Goal: Task Accomplishment & Management: Use online tool/utility

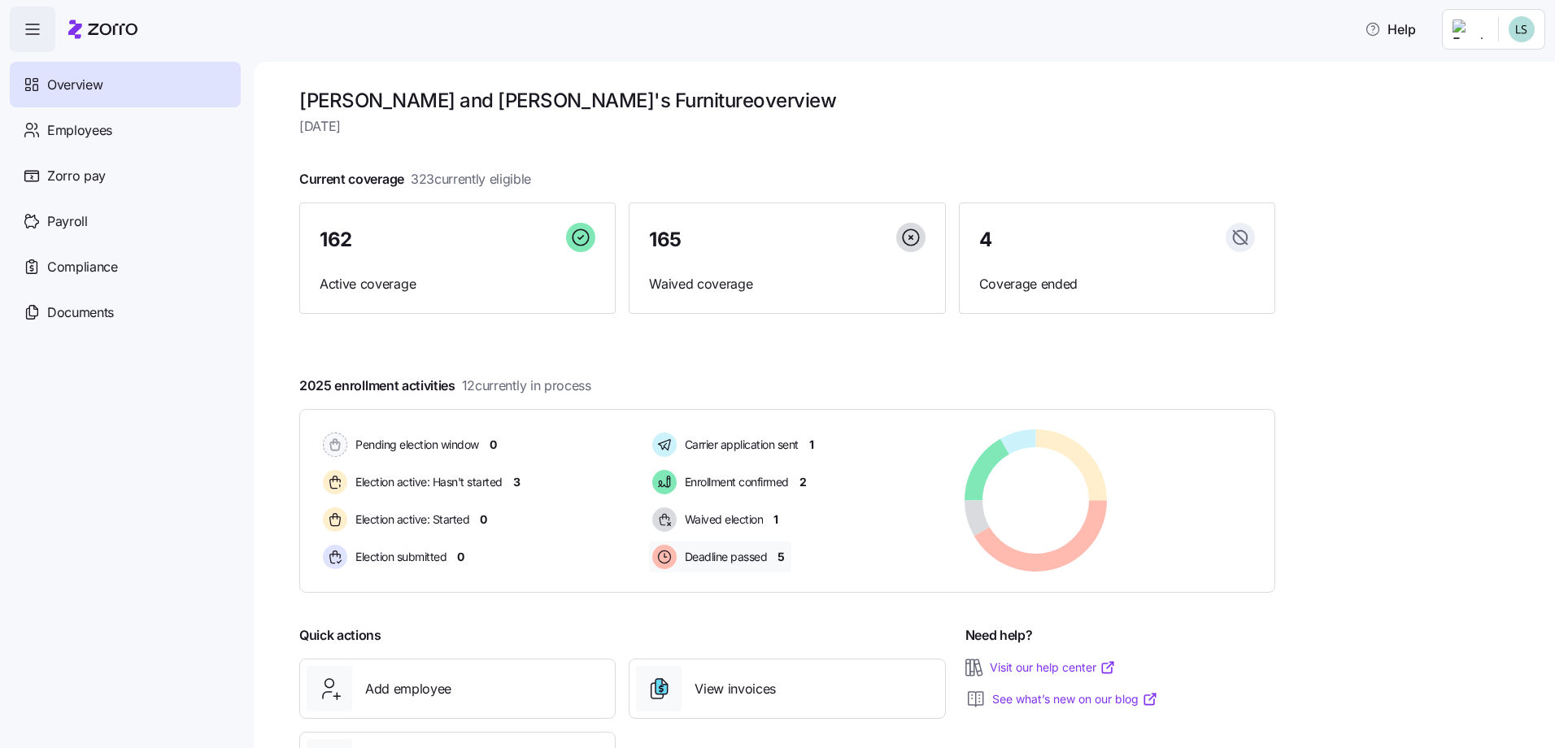
click at [781, 560] on span "5" at bounding box center [781, 557] width 7 height 16
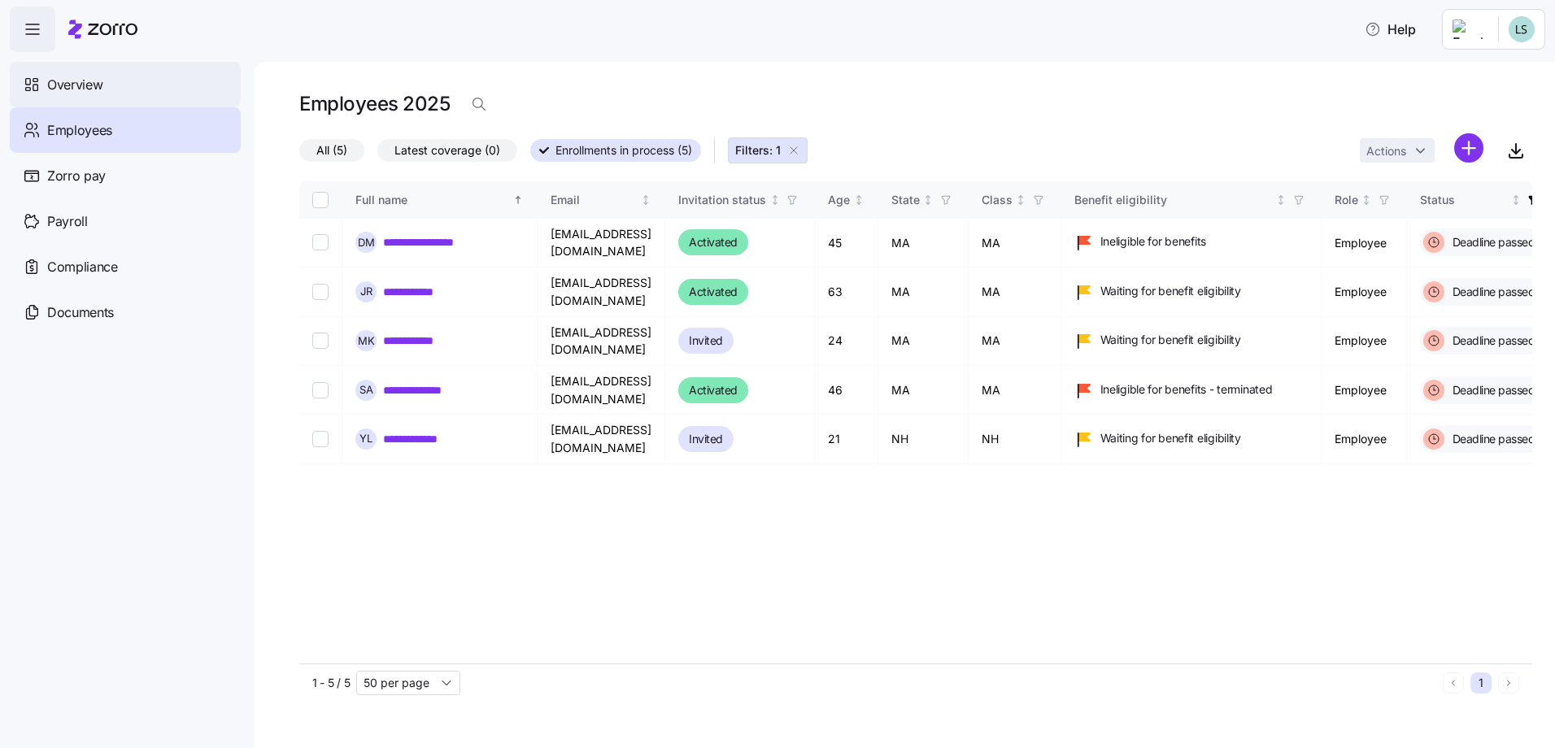
click at [77, 94] on span "Overview" at bounding box center [74, 85] width 55 height 20
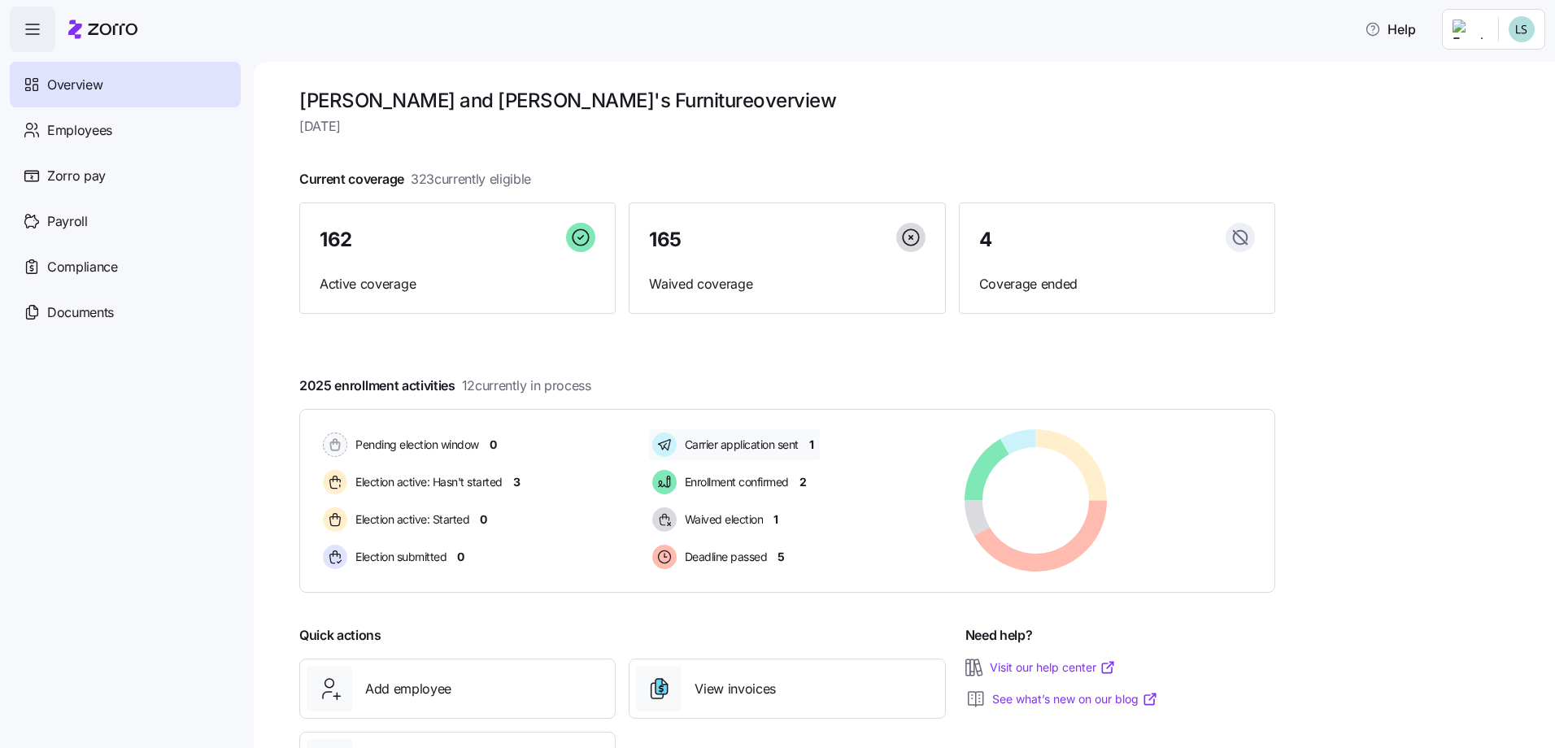
click at [813, 449] on span "1" at bounding box center [811, 445] width 5 height 16
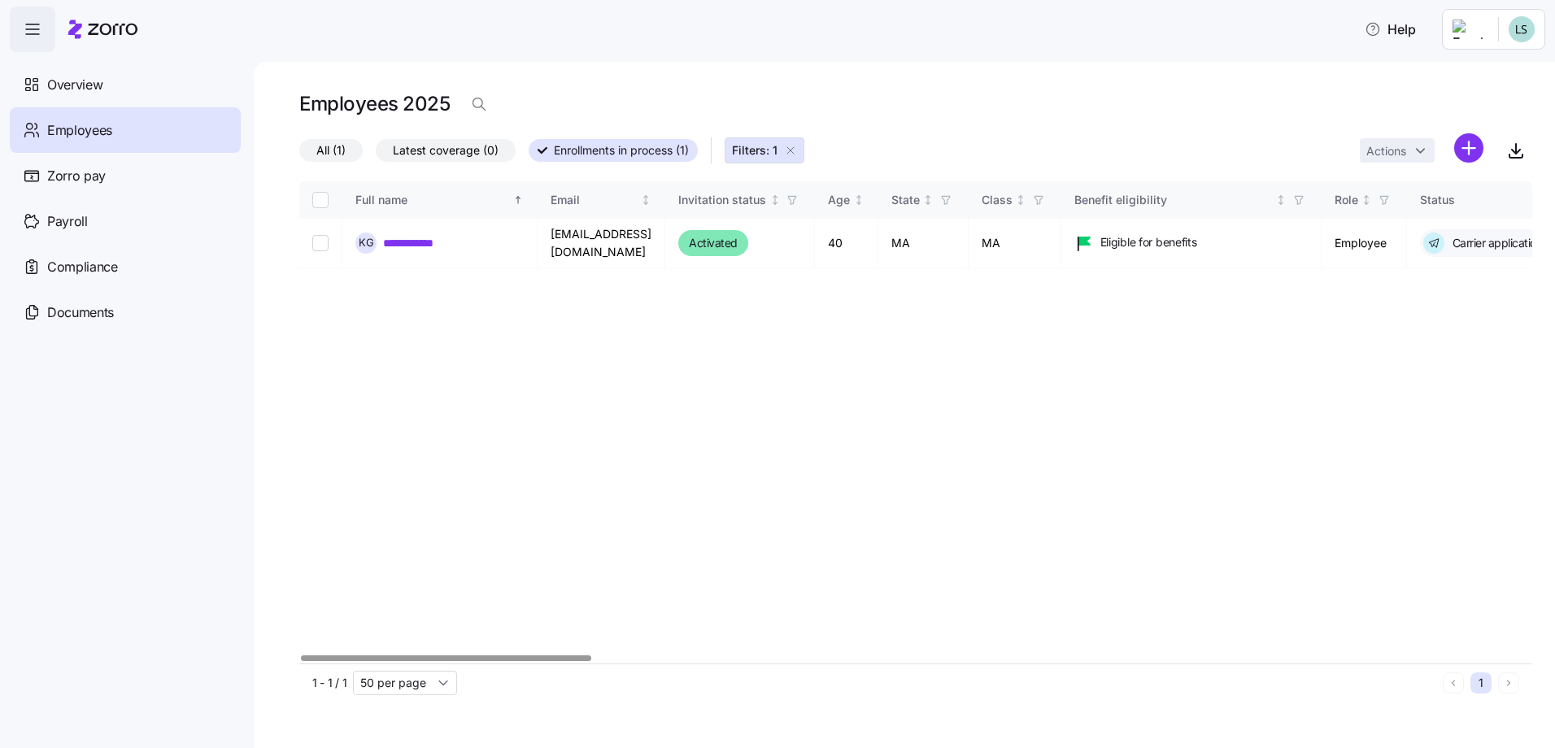
click at [358, 656] on div at bounding box center [446, 659] width 290 height 6
drag, startPoint x: 481, startPoint y: 665, endPoint x: 572, endPoint y: 655, distance: 91.6
click at [549, 654] on div "**********" at bounding box center [915, 441] width 1233 height 521
click at [903, 658] on div at bounding box center [915, 659] width 1233 height 10
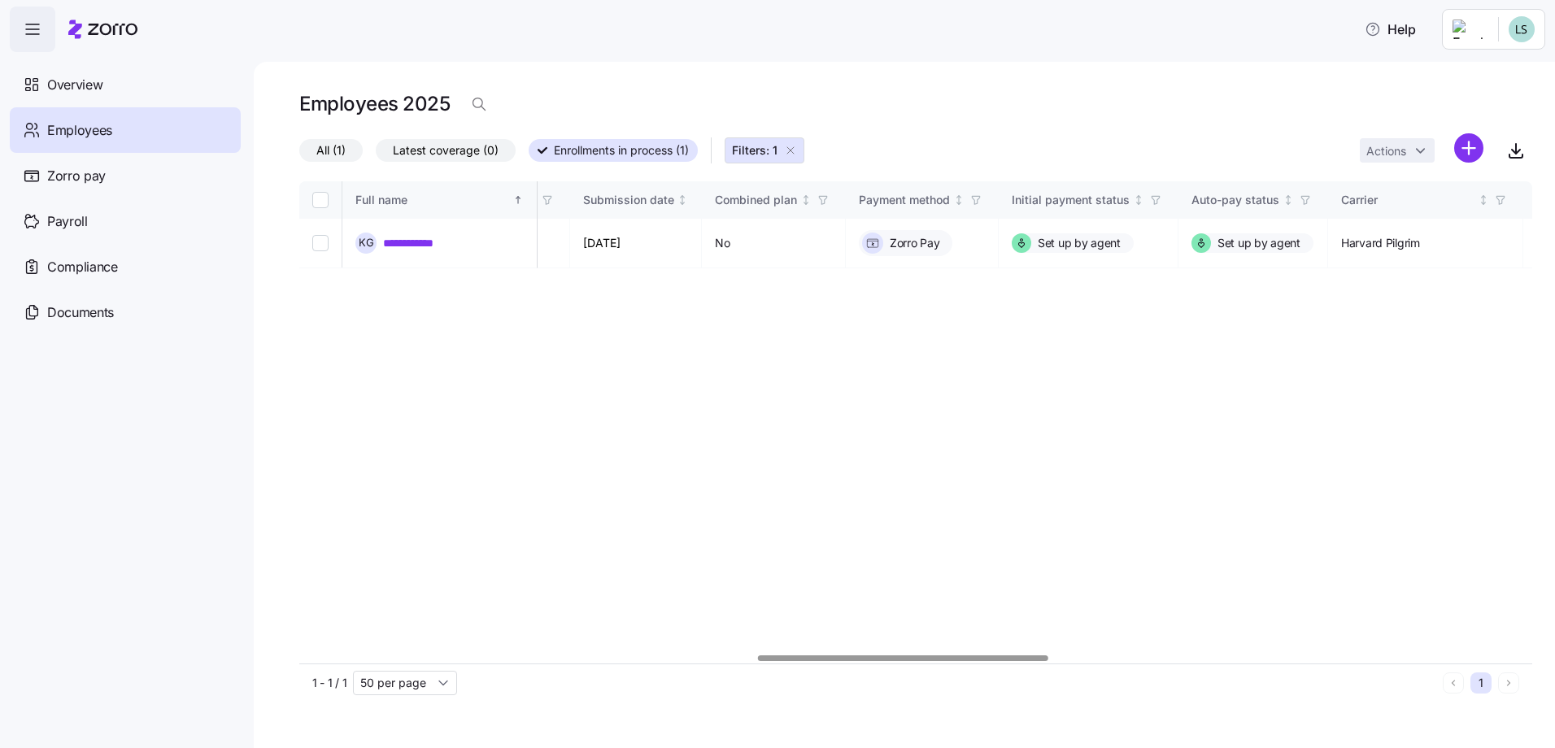
click at [1416, 661] on div at bounding box center [915, 659] width 1233 height 10
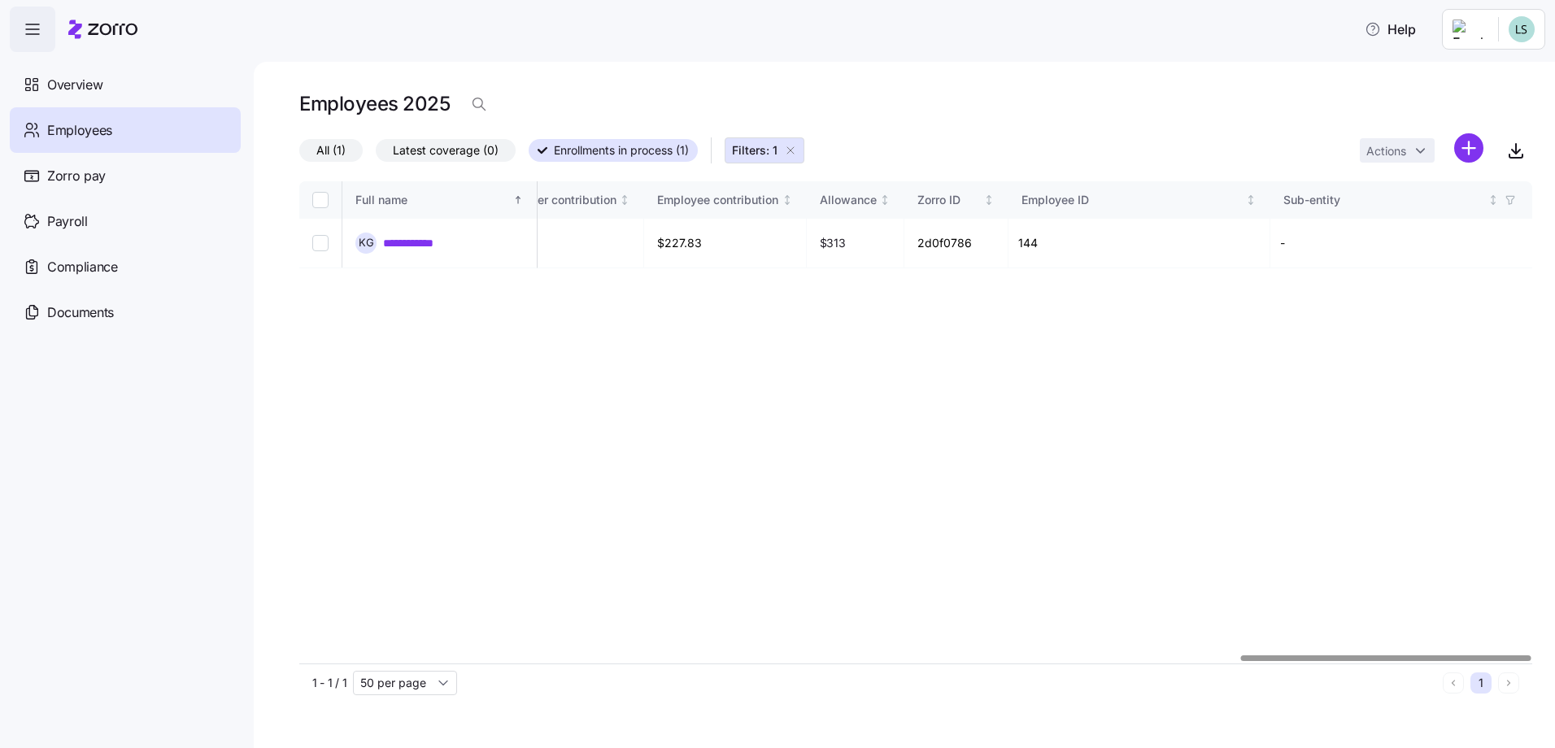
click at [1554, 648] on html "**********" at bounding box center [777, 369] width 1555 height 739
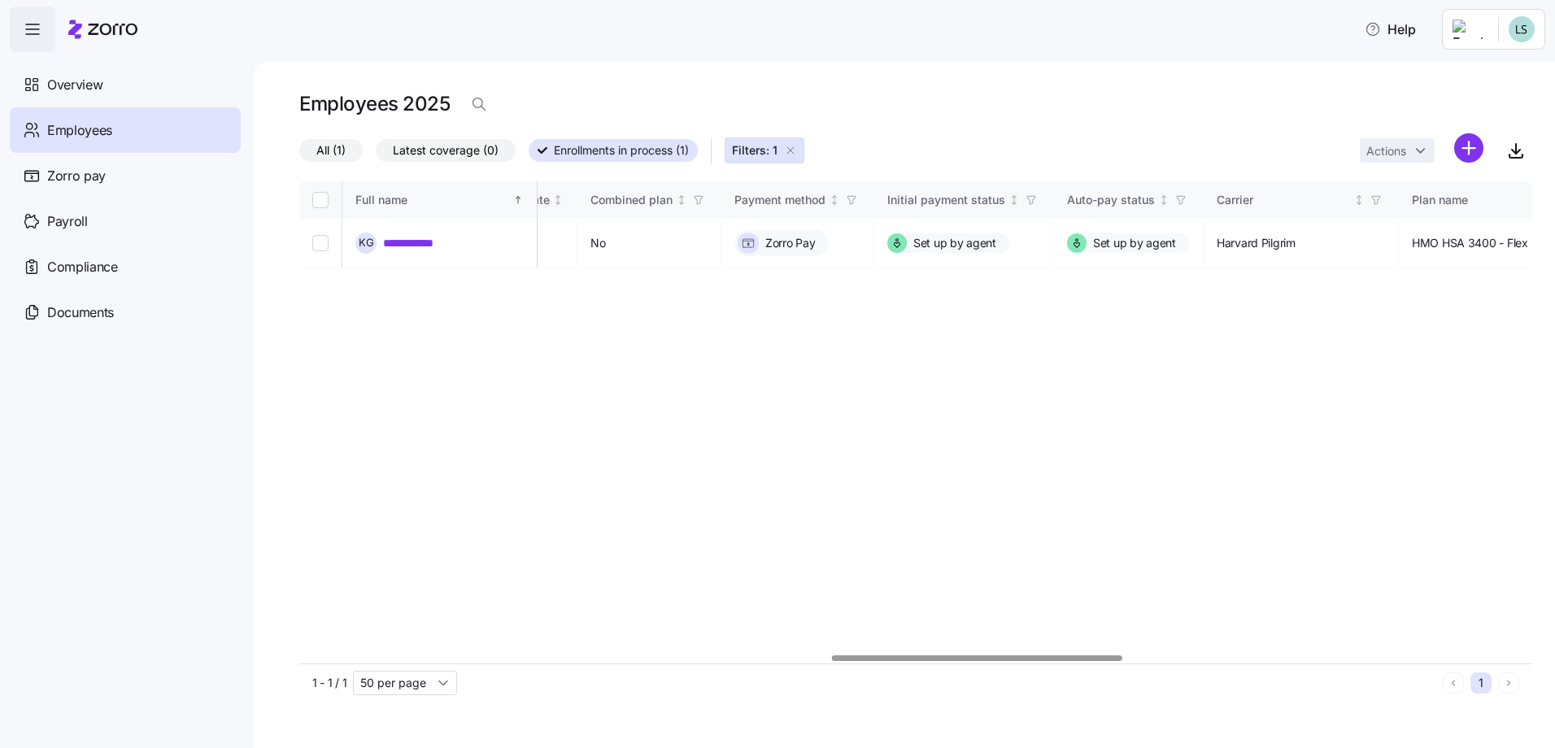
scroll to position [0, 2473]
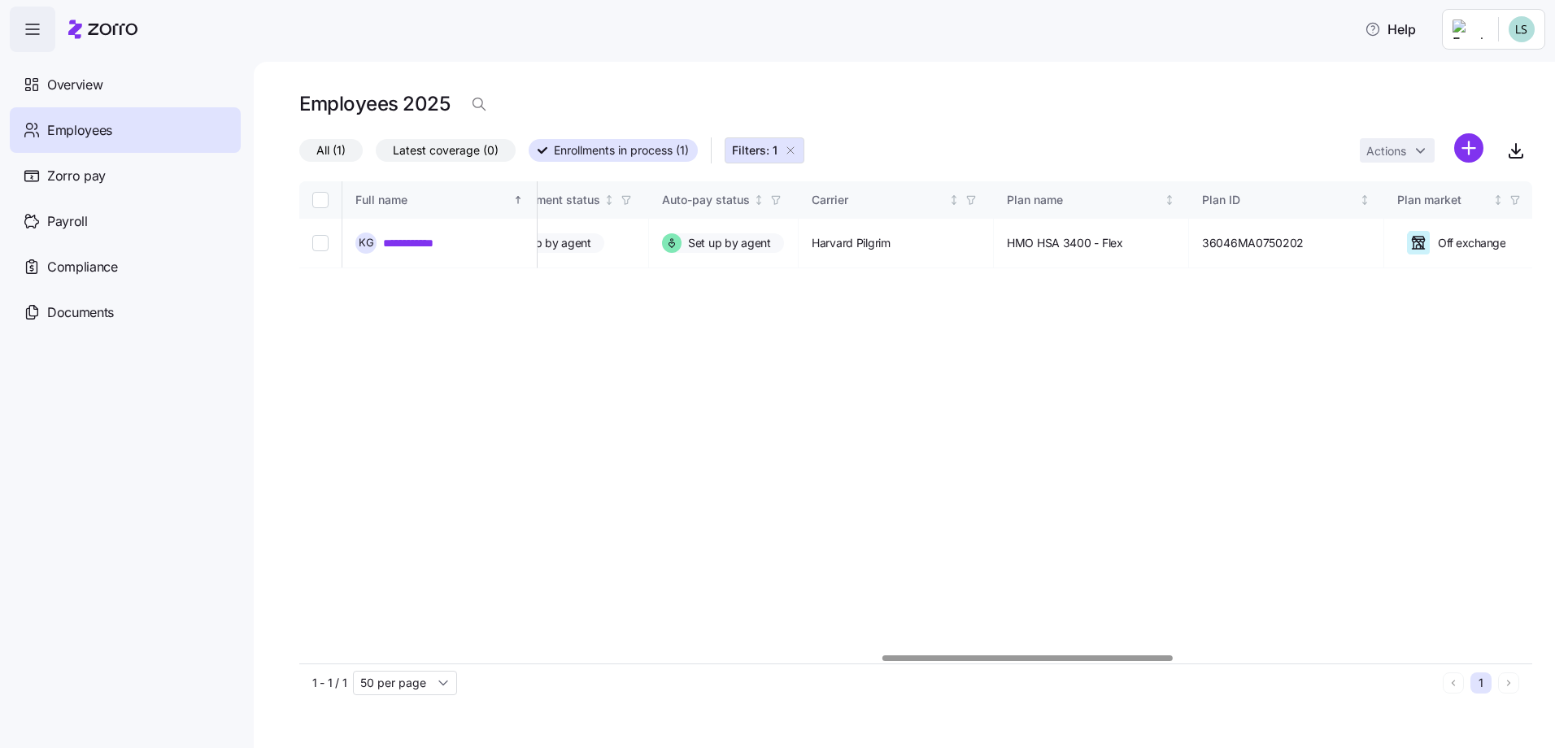
click at [1027, 662] on div at bounding box center [915, 659] width 1233 height 10
click at [403, 246] on link "**********" at bounding box center [423, 243] width 80 height 16
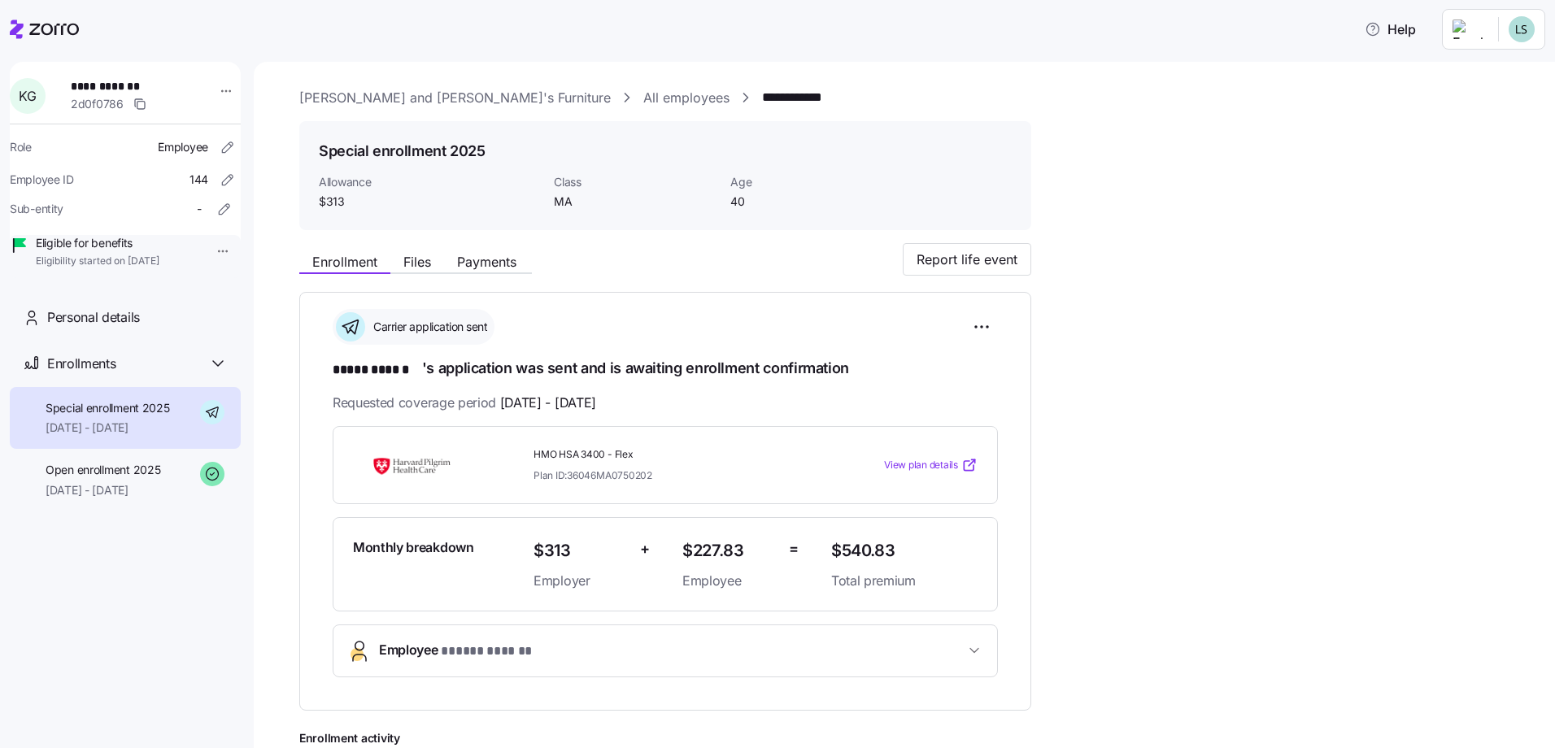
click at [37, 39] on div at bounding box center [44, 30] width 69 height 46
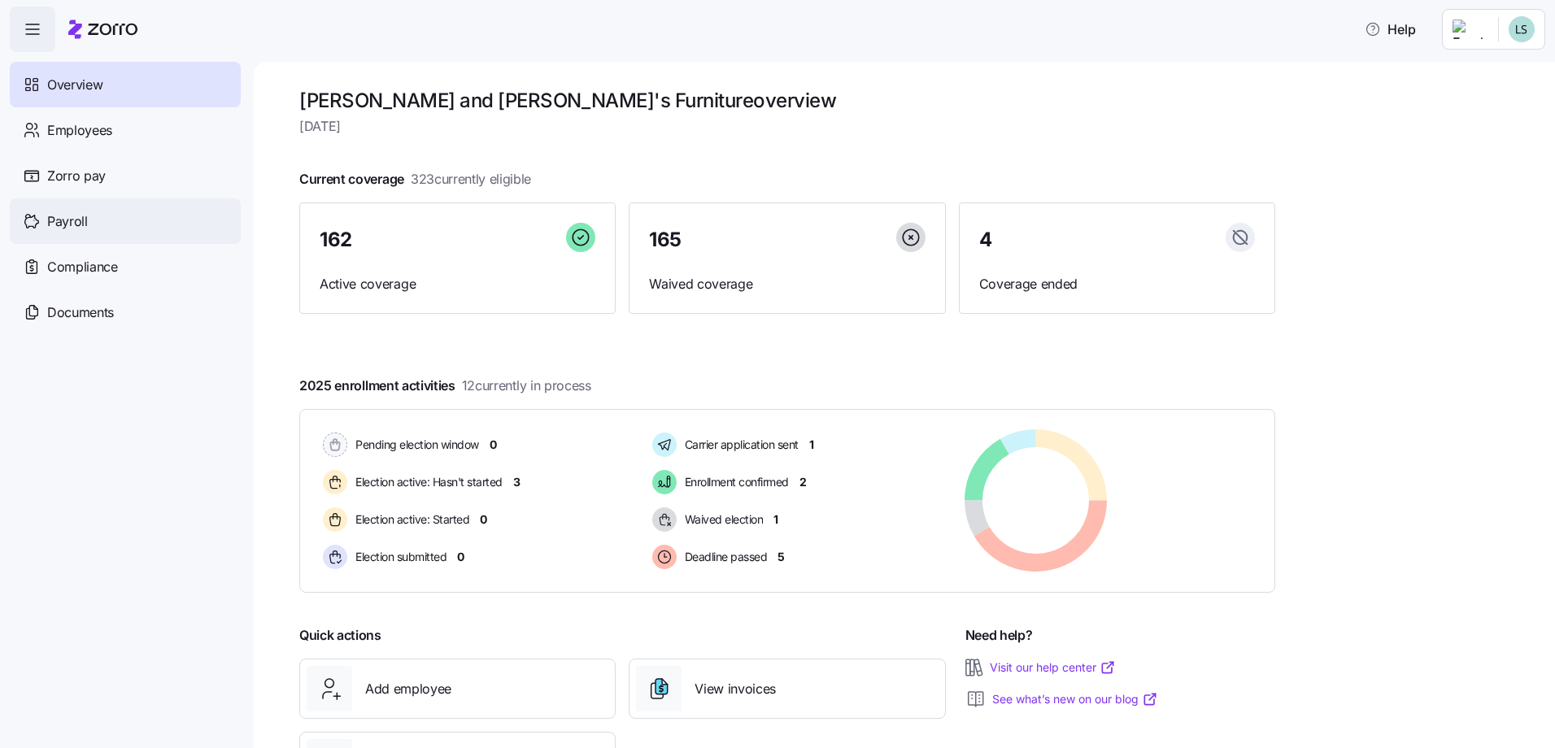
click at [76, 217] on span "Payroll" at bounding box center [67, 221] width 41 height 20
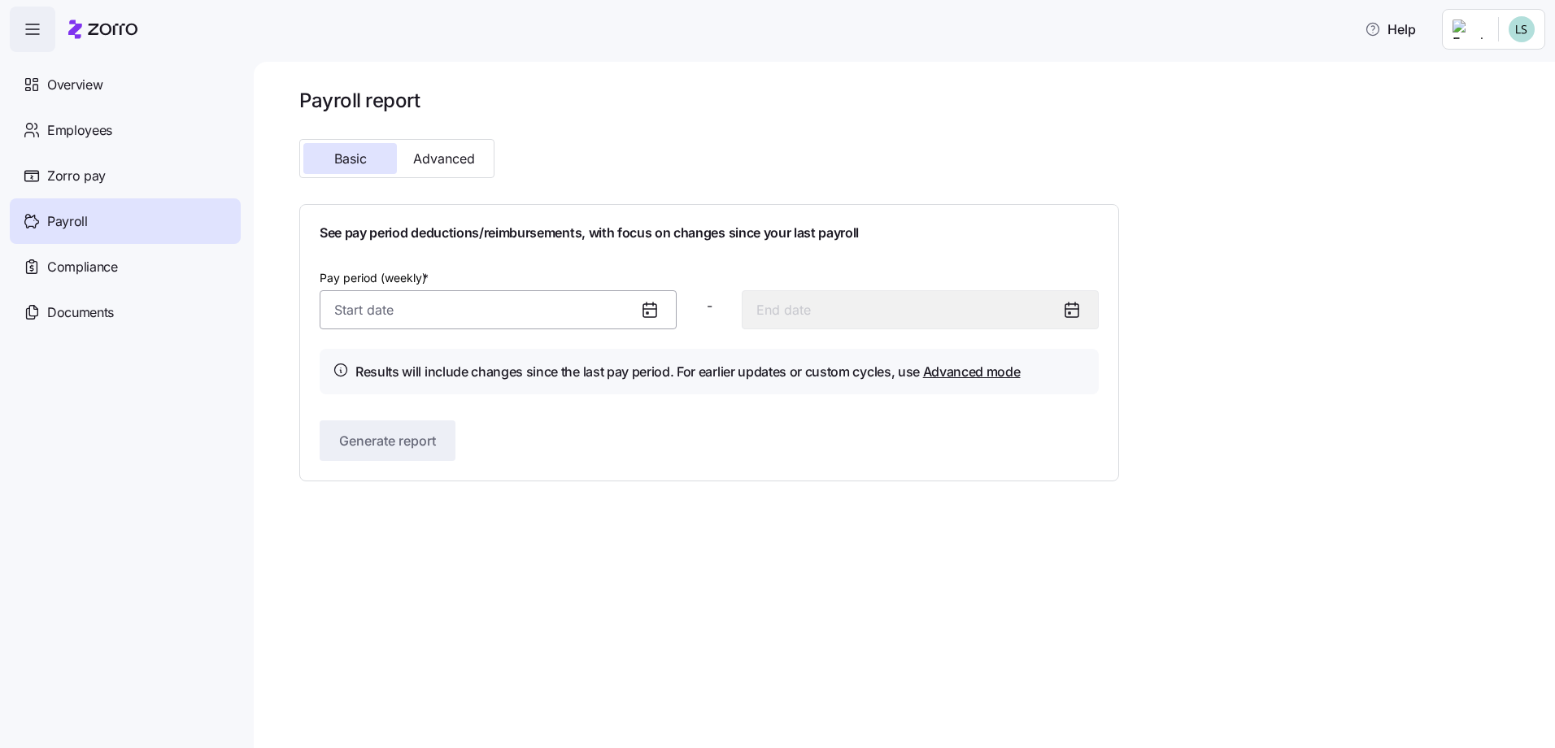
click at [349, 306] on input "Pay period (weekly) *" at bounding box center [498, 309] width 357 height 39
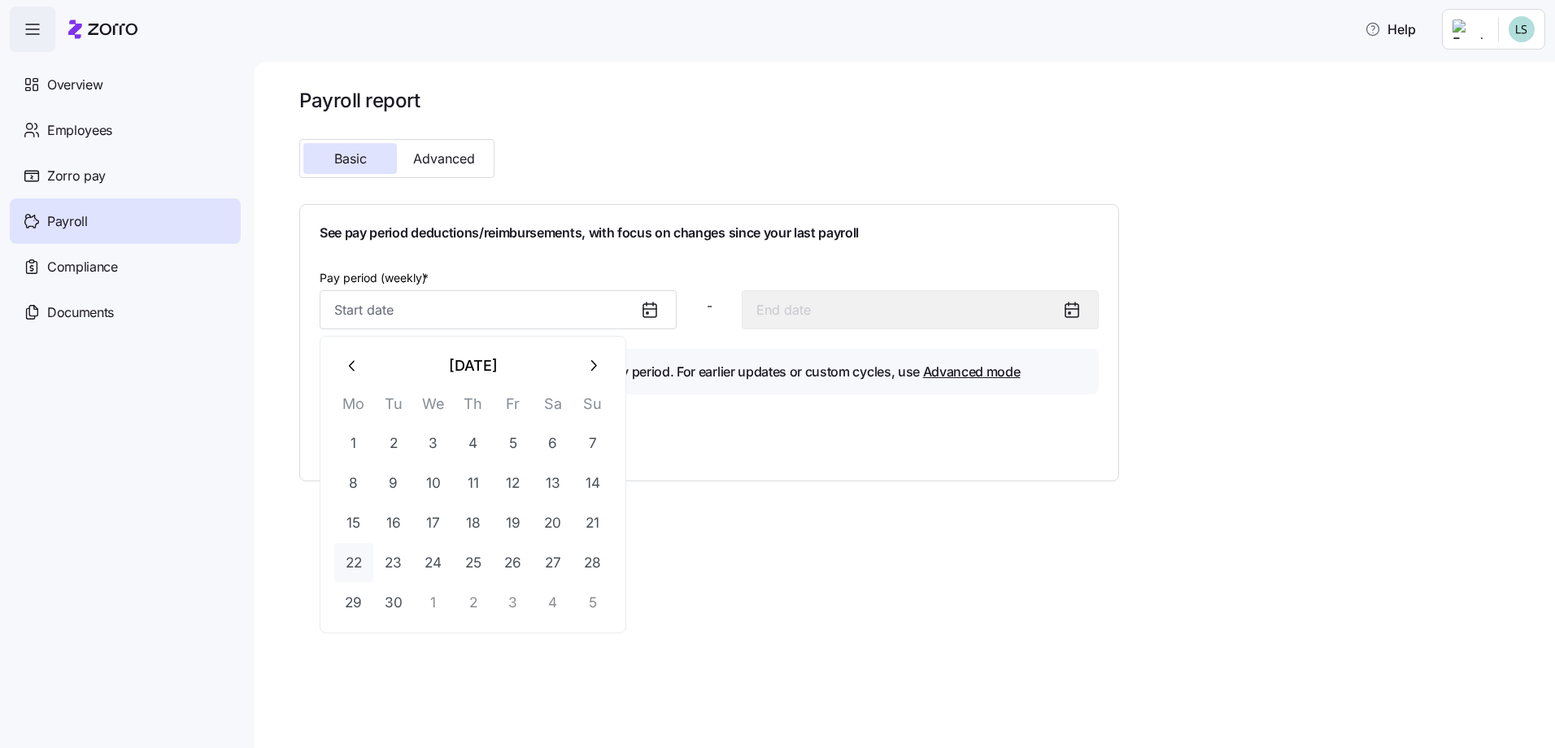
click at [349, 562] on button "22" at bounding box center [353, 562] width 39 height 39
type input "September 22, 2025"
type input "September 28, 2025"
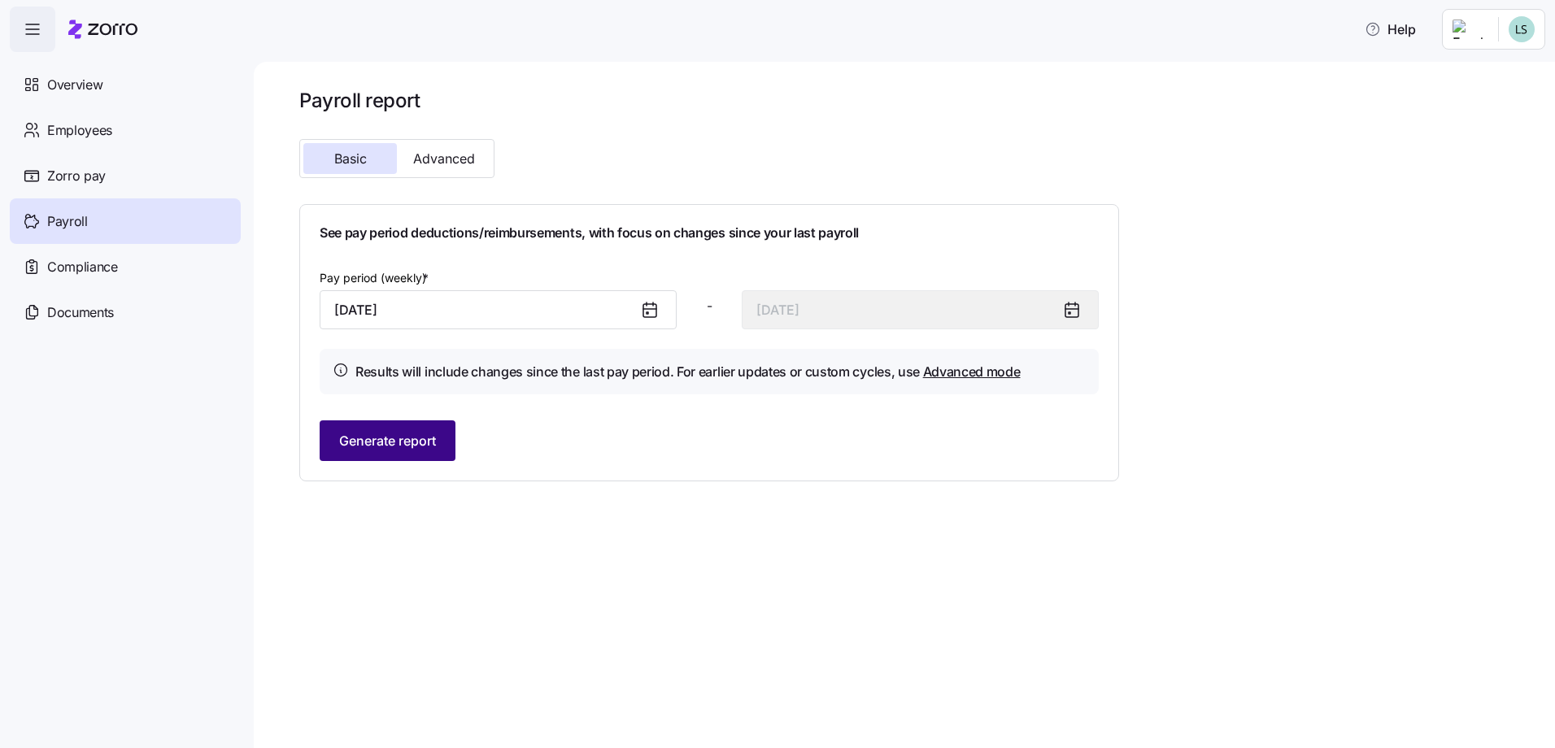
click at [369, 445] on span "Generate report" at bounding box center [387, 441] width 97 height 20
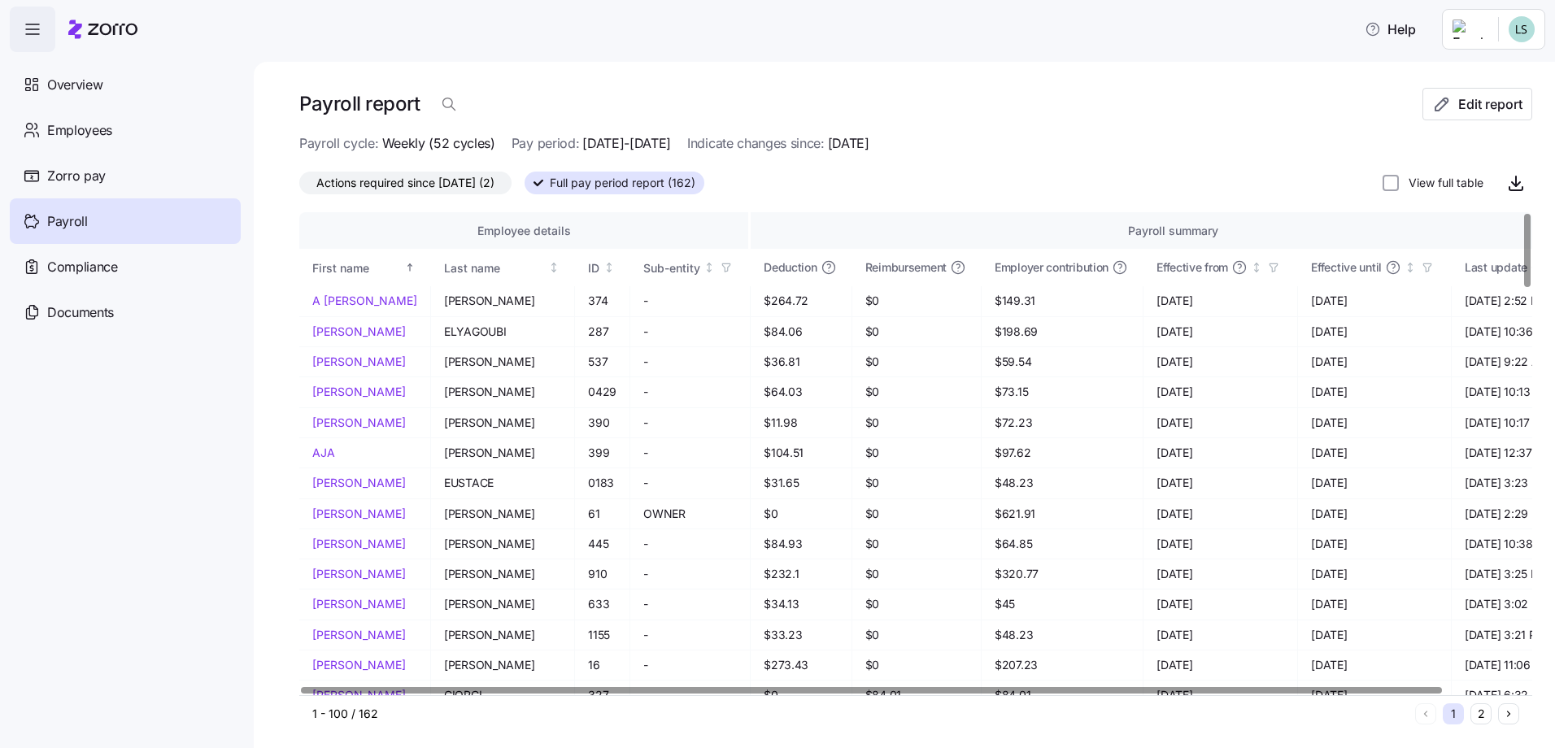
click at [448, 185] on span "Actions required since 09/22/2025 (2)" at bounding box center [405, 182] width 178 height 21
click at [299, 187] on input "Actions required since 09/22/2025 (2)" at bounding box center [299, 187] width 0 height 0
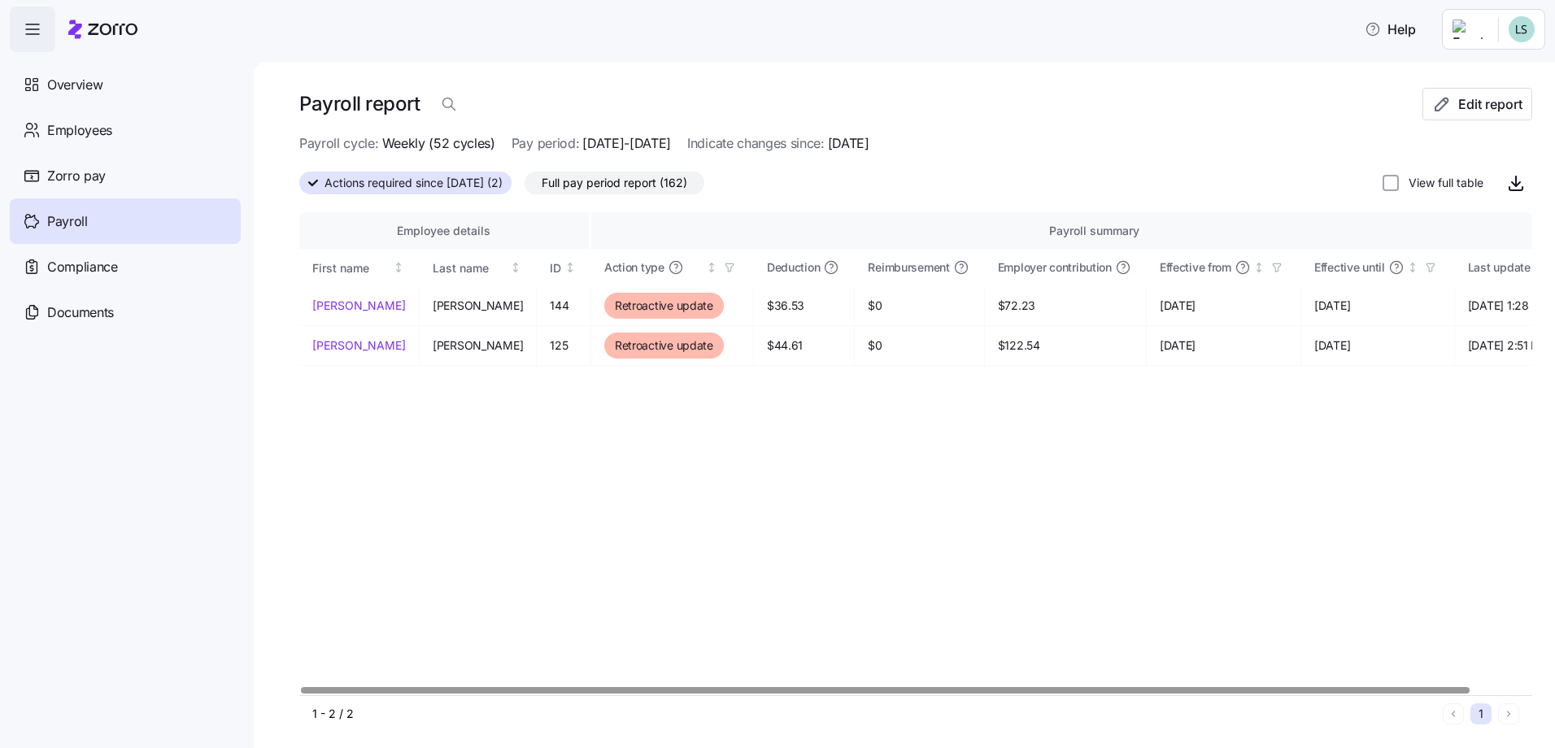
click at [349, 691] on div at bounding box center [885, 690] width 1168 height 6
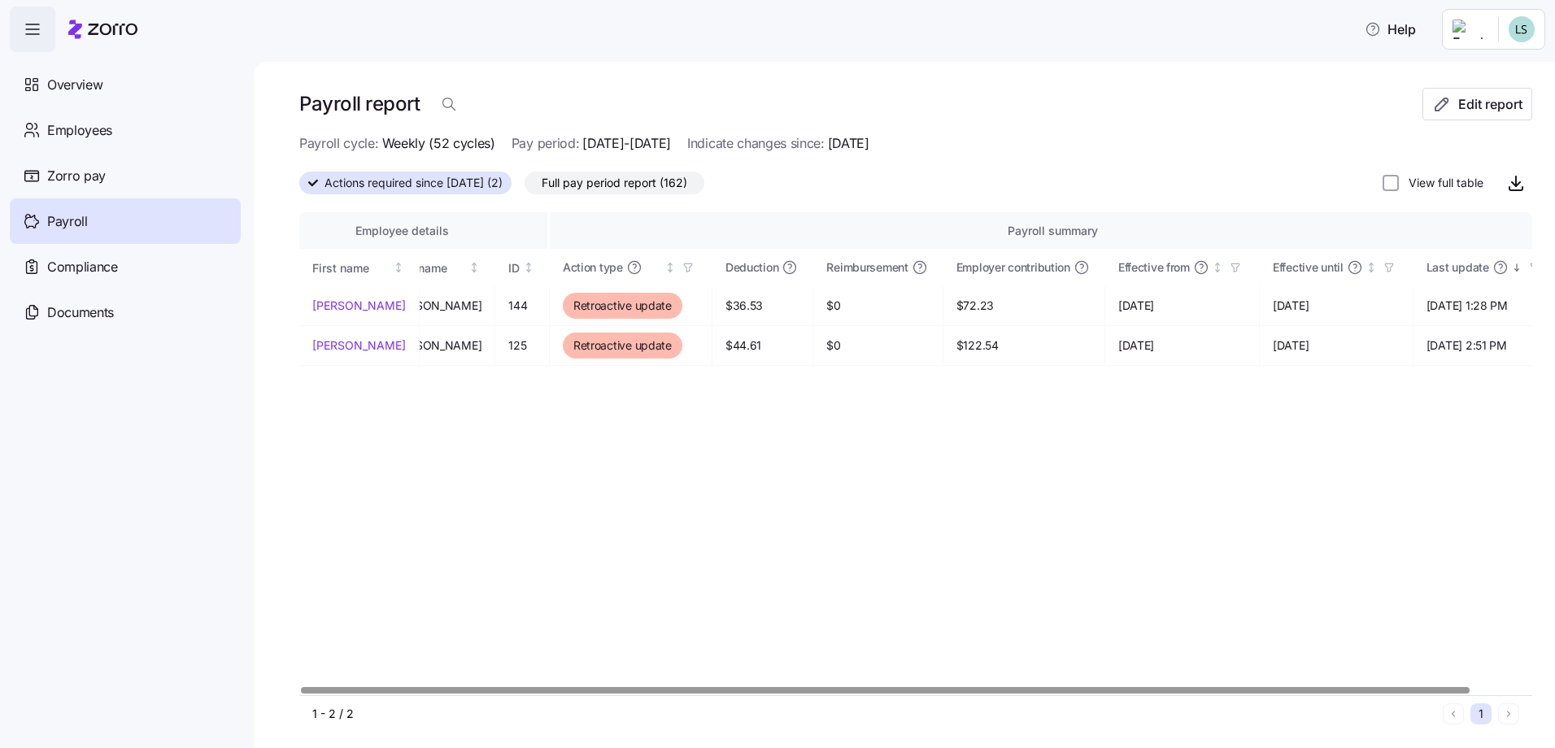
click at [1497, 687] on div at bounding box center [910, 691] width 1223 height 10
click at [1515, 687] on div "Employee details Payroll summary First name Last name ID Action type Deduction …" at bounding box center [915, 453] width 1233 height 483
click at [1508, 185] on icon "button" at bounding box center [1516, 183] width 20 height 20
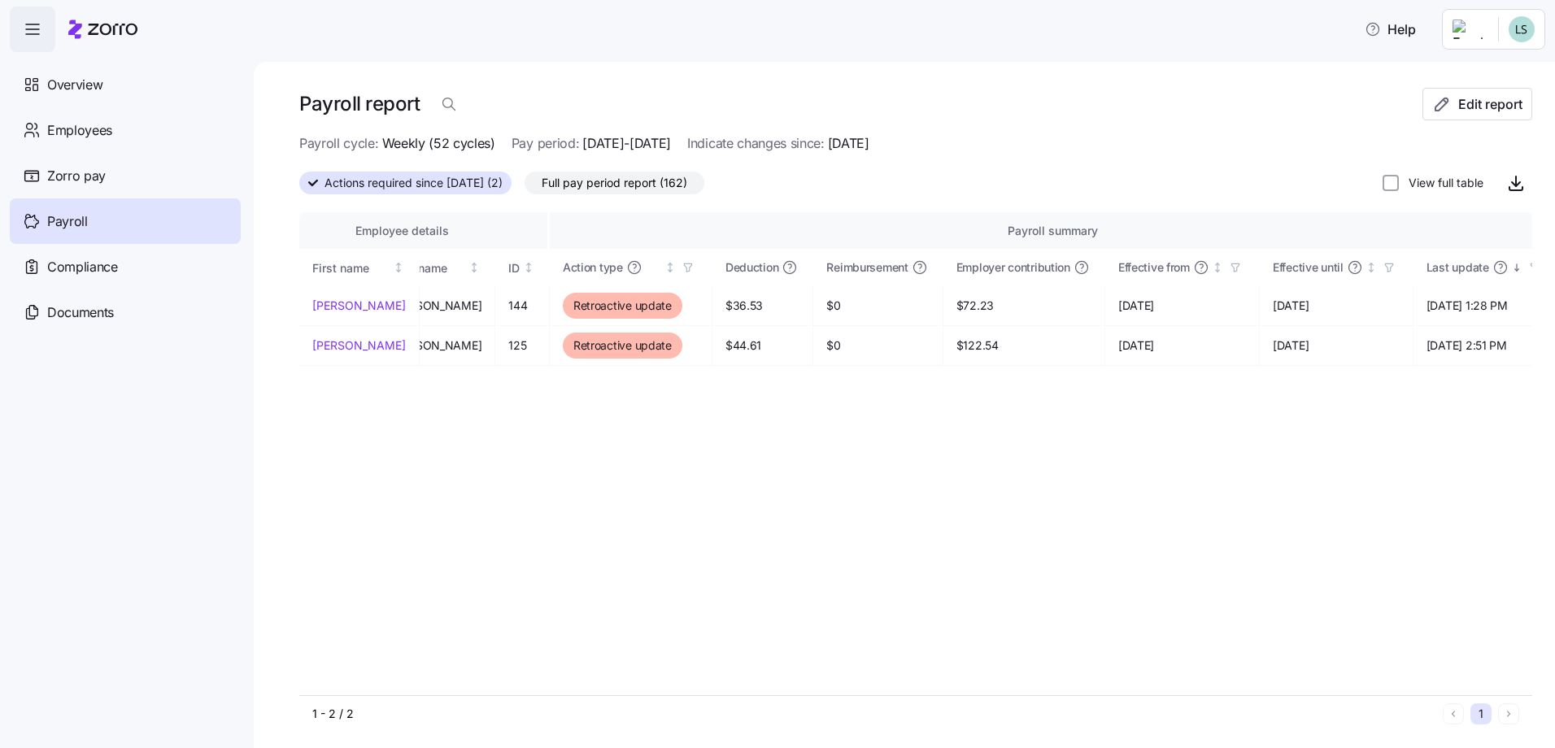
click at [72, 31] on icon at bounding box center [75, 29] width 14 height 19
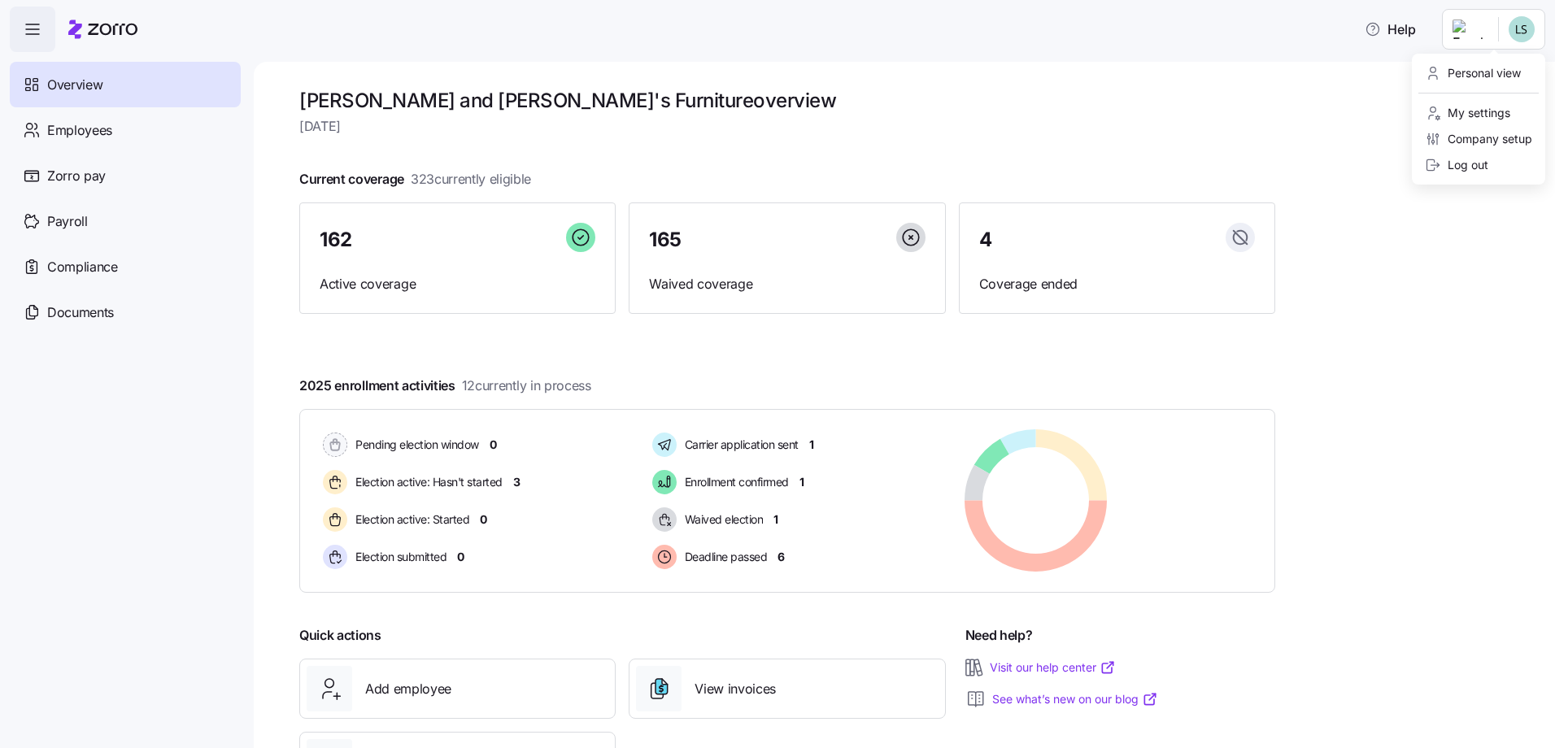
click at [1471, 24] on html "Help Overview Employees Zorro pay Payroll Compliance Documents Bernie and Phyl'…" at bounding box center [777, 369] width 1555 height 739
click at [1465, 159] on div "Log out" at bounding box center [1456, 165] width 63 height 18
click at [60, 133] on span "Employees" at bounding box center [79, 130] width 65 height 20
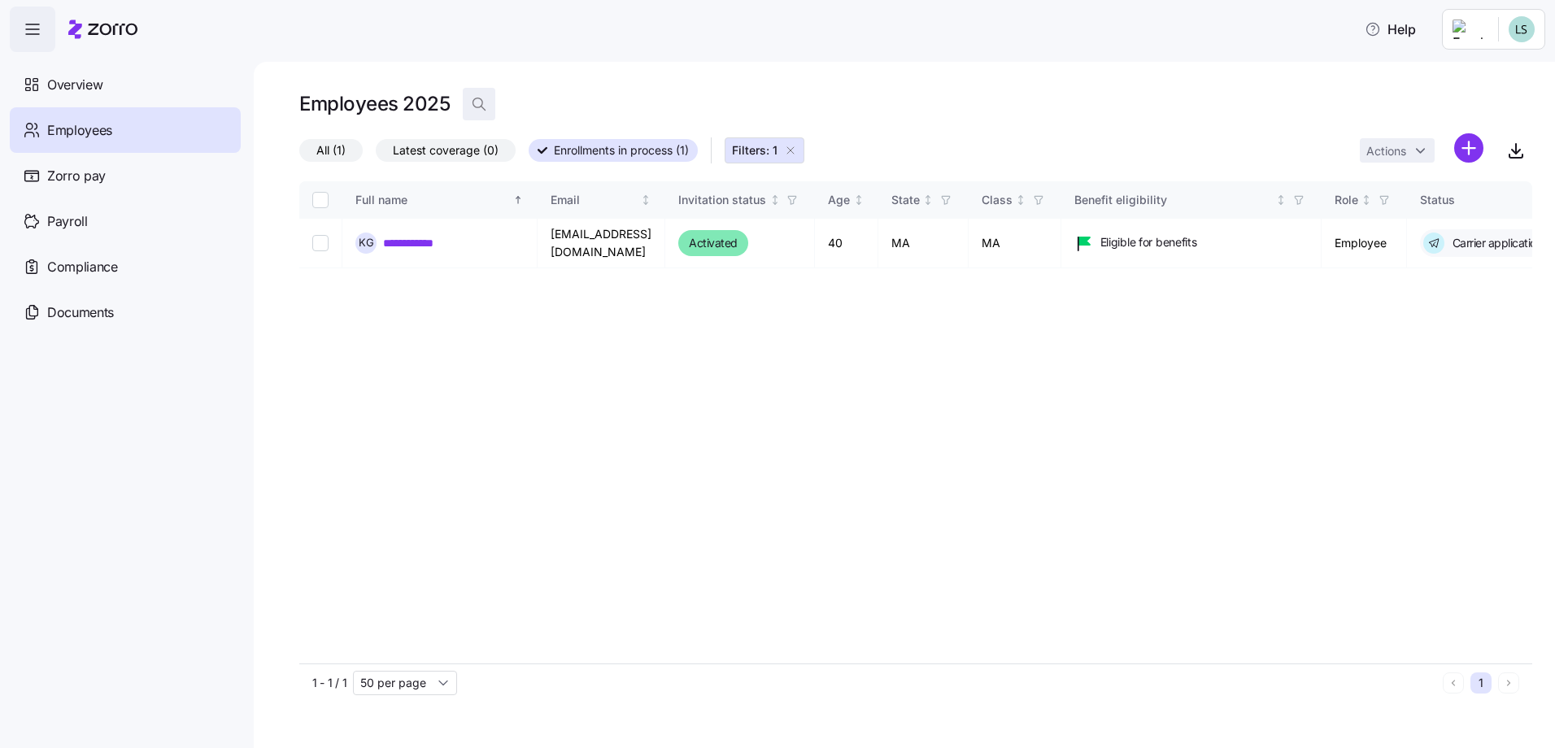
click at [483, 113] on span "button" at bounding box center [479, 104] width 31 height 31
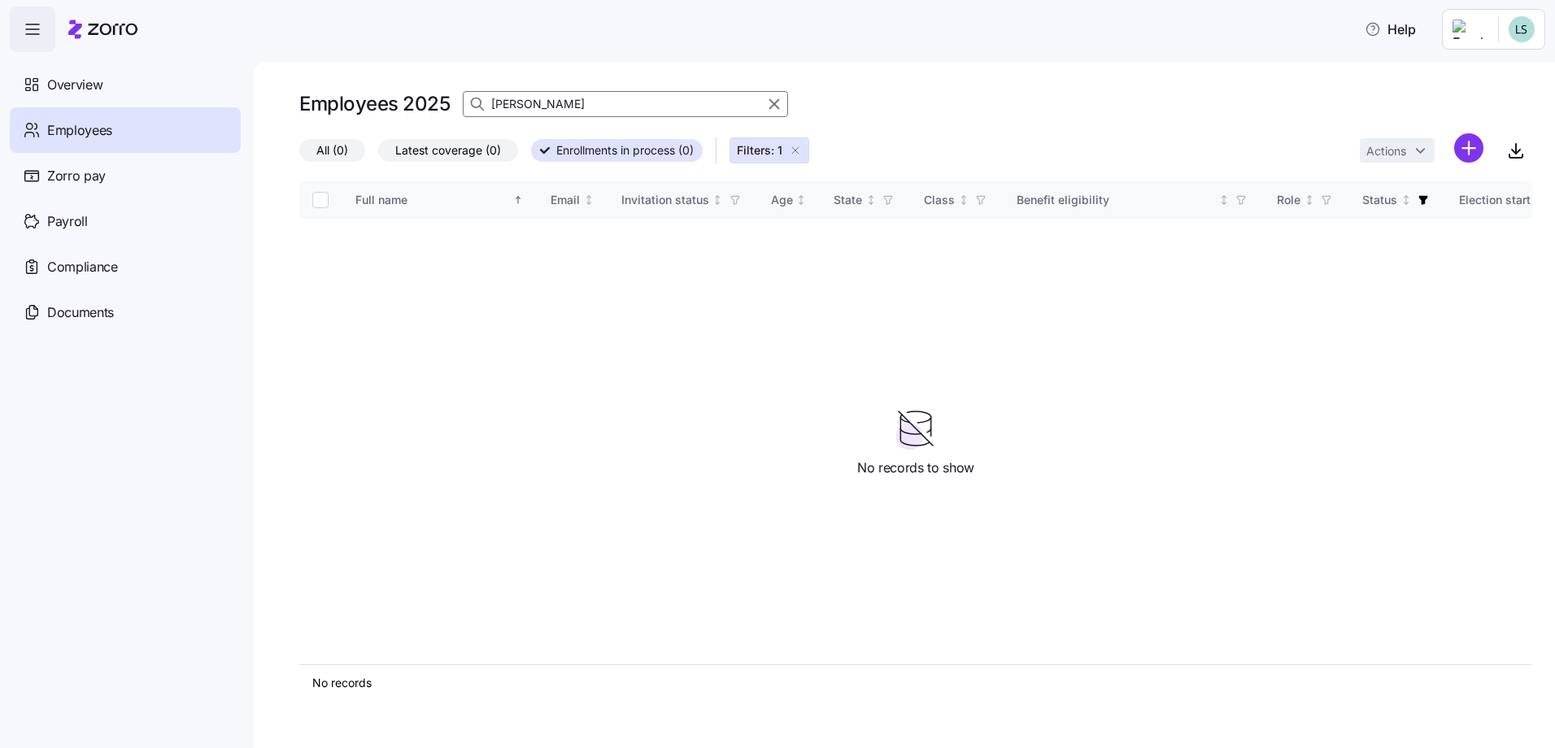
type input "bucci"
click at [342, 149] on span "All (0)" at bounding box center [332, 150] width 32 height 21
click at [299, 155] on input "All (0)" at bounding box center [299, 155] width 0 height 0
click at [802, 154] on icon "button" at bounding box center [795, 150] width 13 height 13
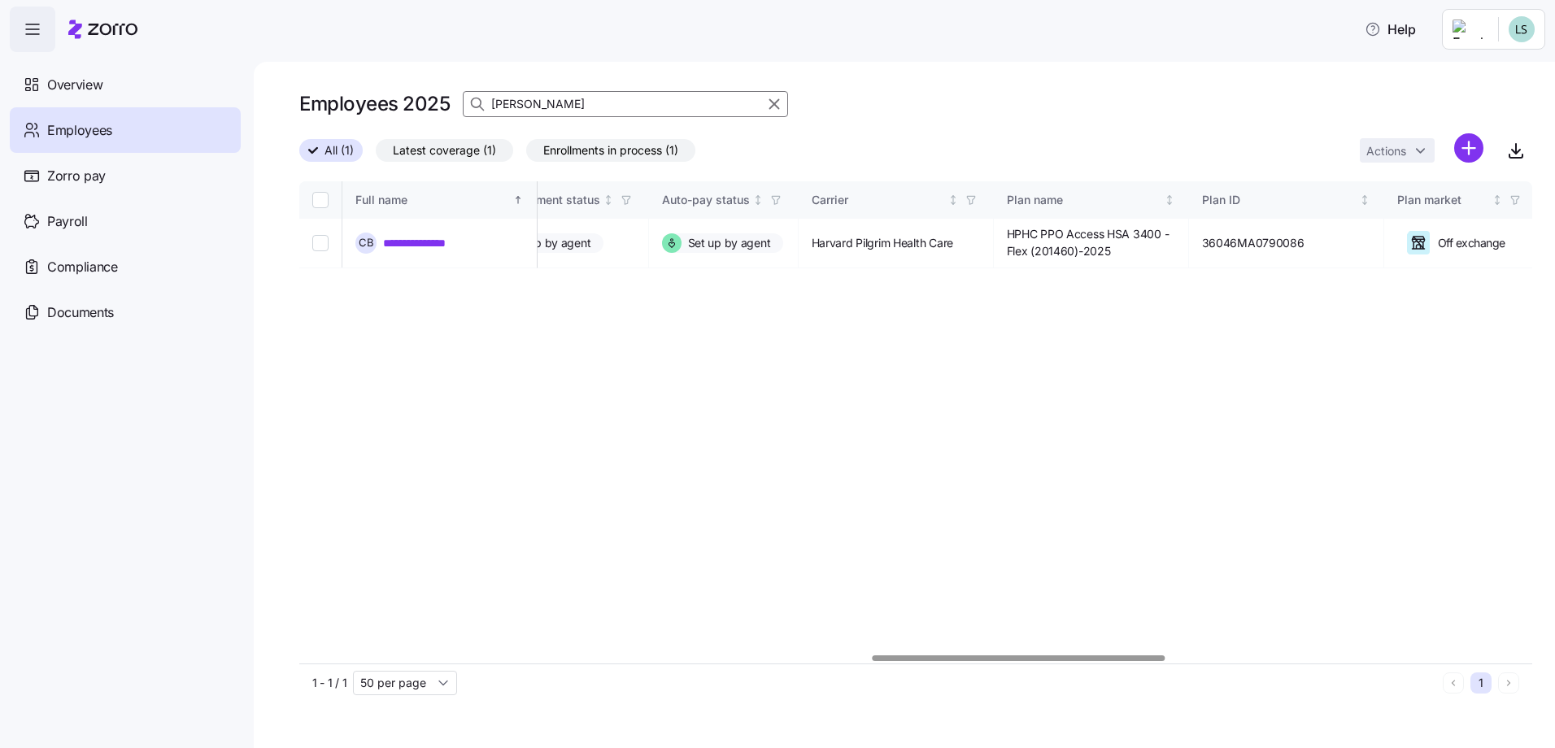
scroll to position [0, 2445]
click at [1107, 660] on div at bounding box center [1027, 659] width 292 height 6
click at [418, 248] on link "**********" at bounding box center [433, 243] width 100 height 16
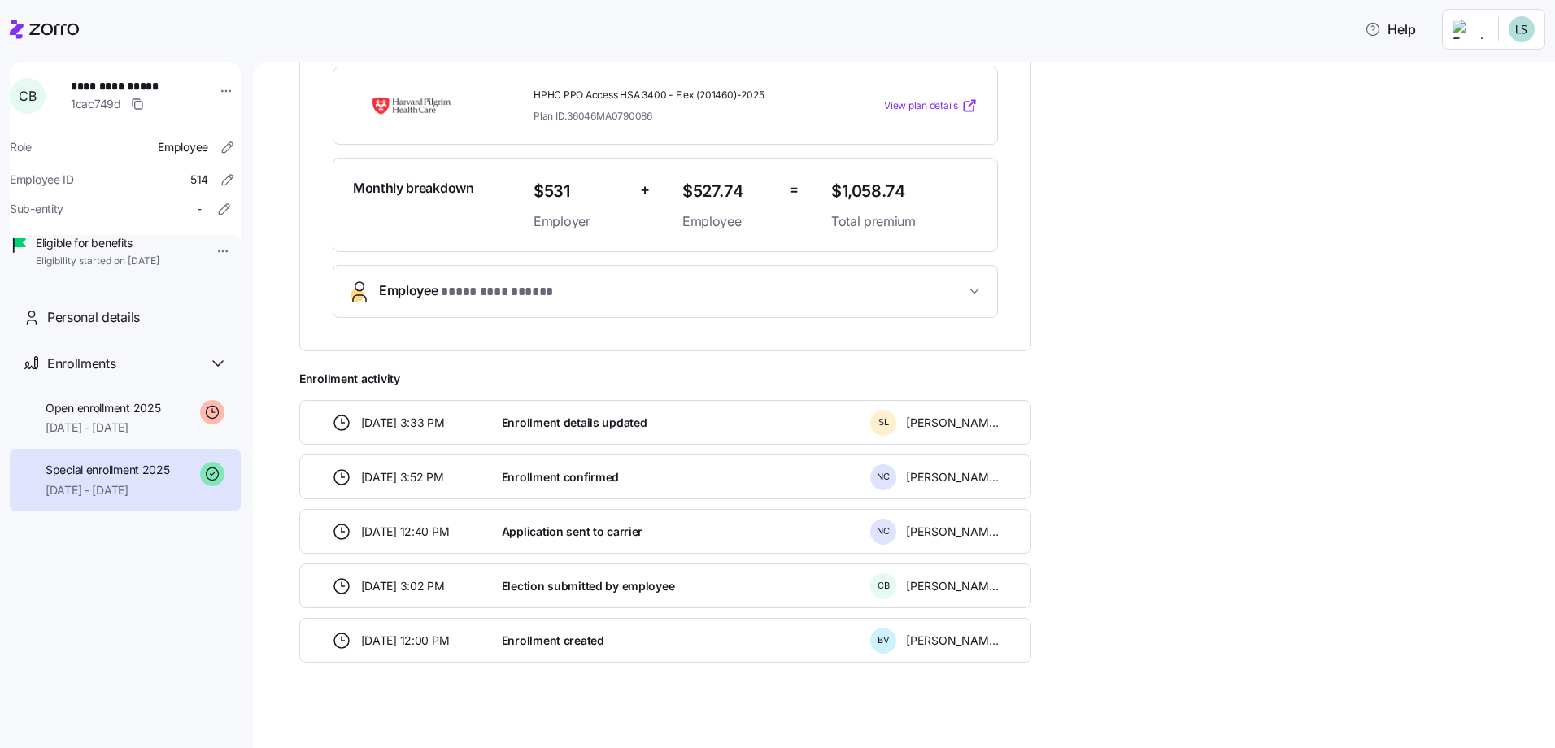
scroll to position [370, 0]
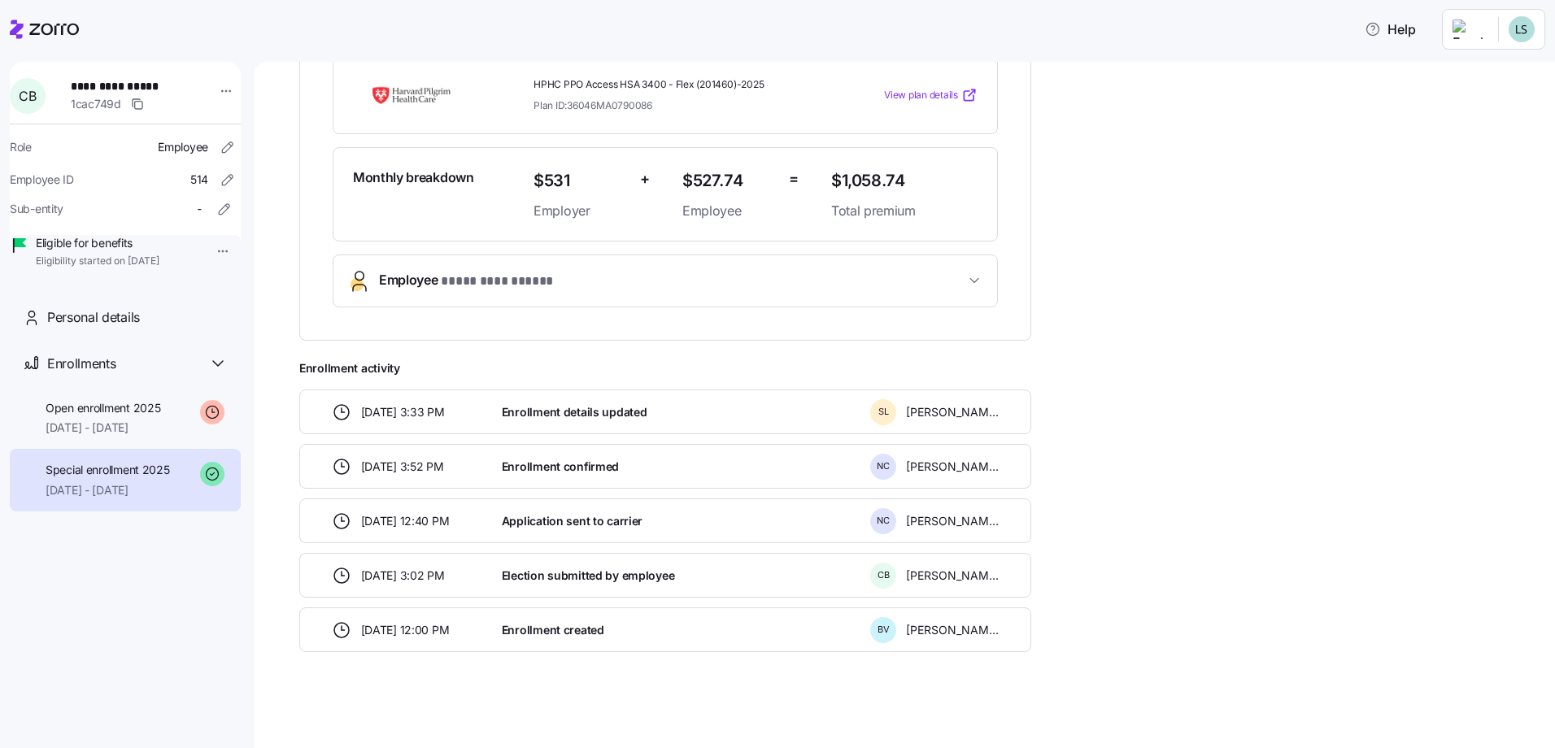
click at [72, 45] on div at bounding box center [44, 30] width 69 height 46
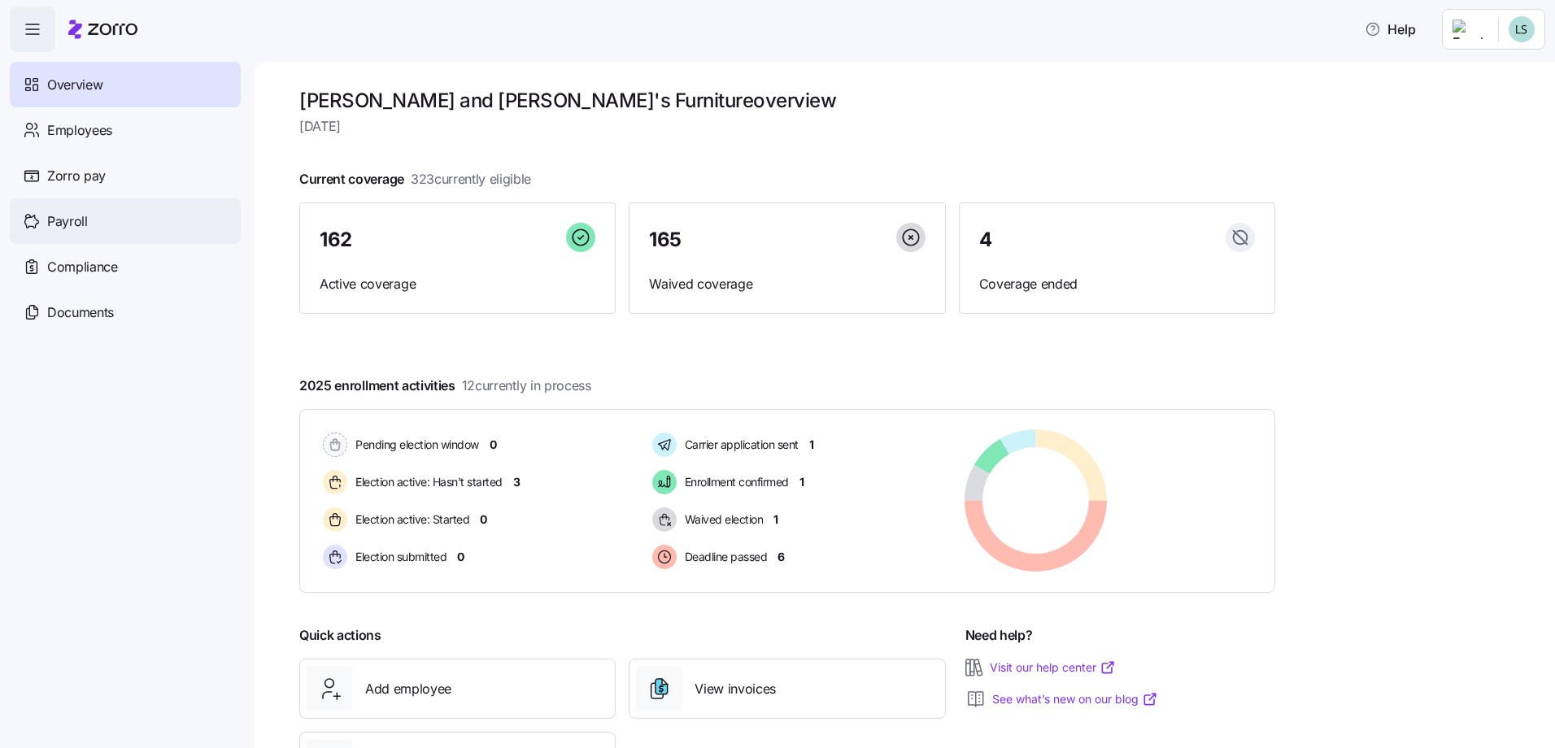
click at [79, 224] on span "Payroll" at bounding box center [67, 221] width 41 height 20
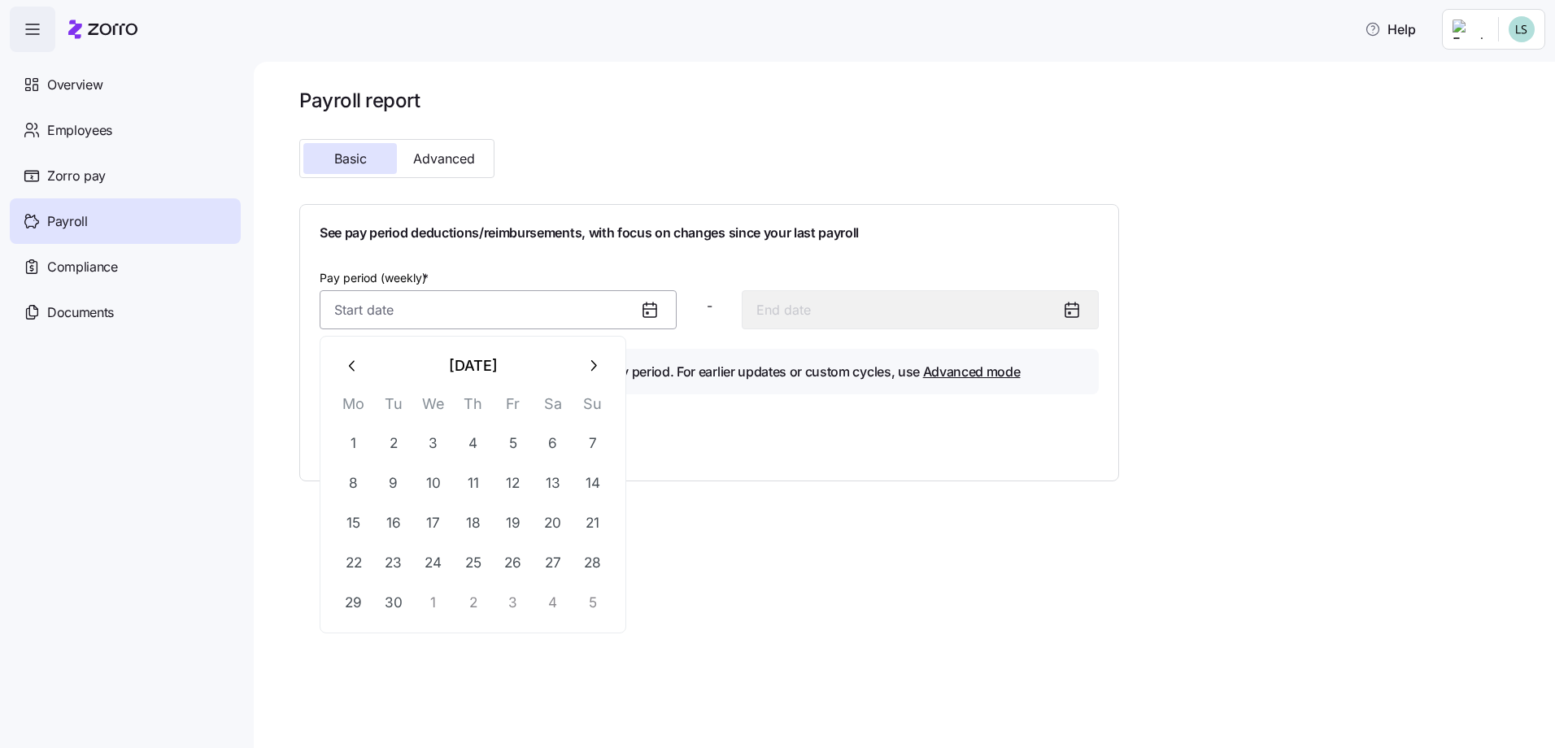
click at [356, 314] on input "Pay period (weekly) *" at bounding box center [498, 309] width 357 height 39
click at [433, 598] on button "1" at bounding box center [433, 602] width 39 height 39
type input "October 1, 2025"
type input "October 7, 2025"
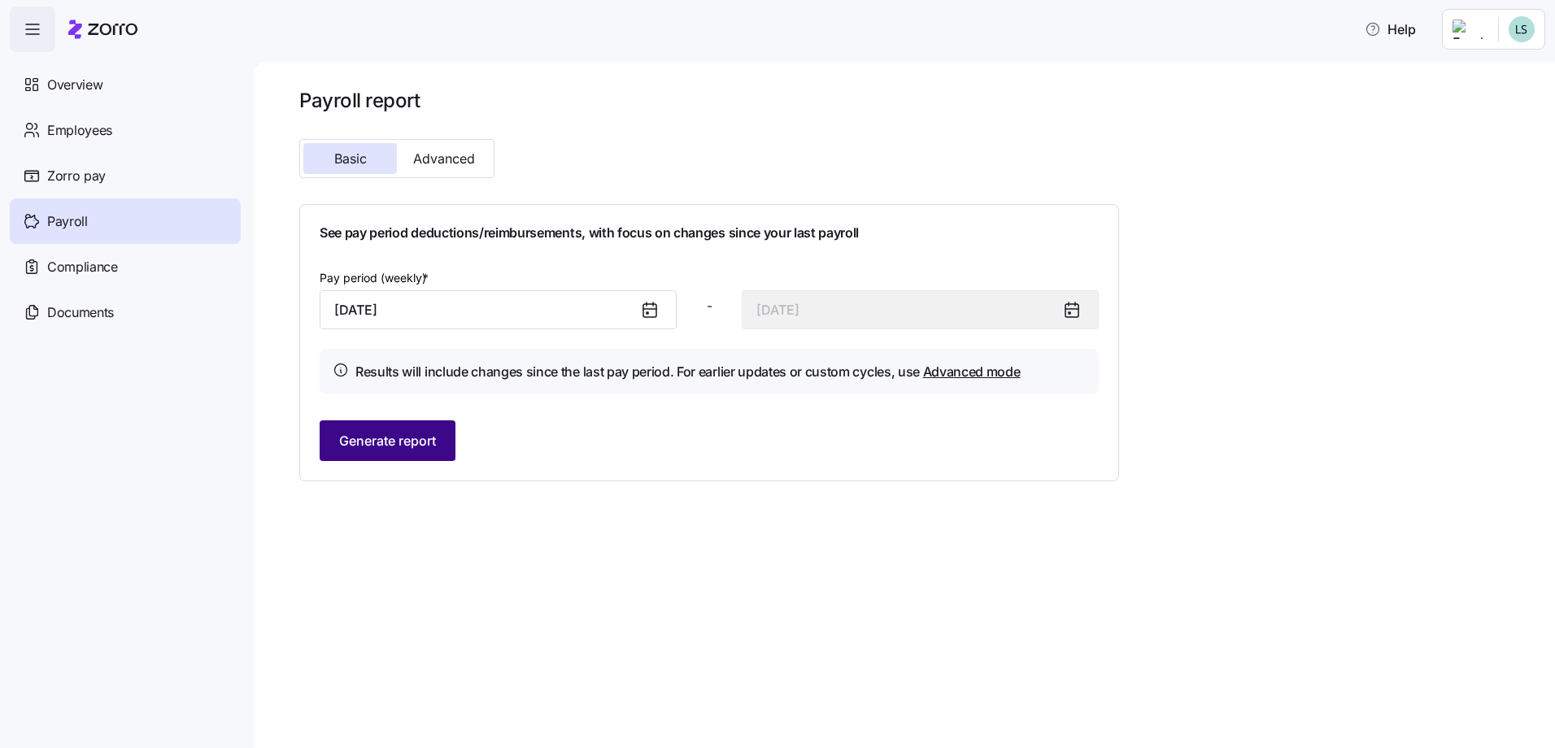
click at [428, 431] on button "Generate report" at bounding box center [388, 441] width 136 height 41
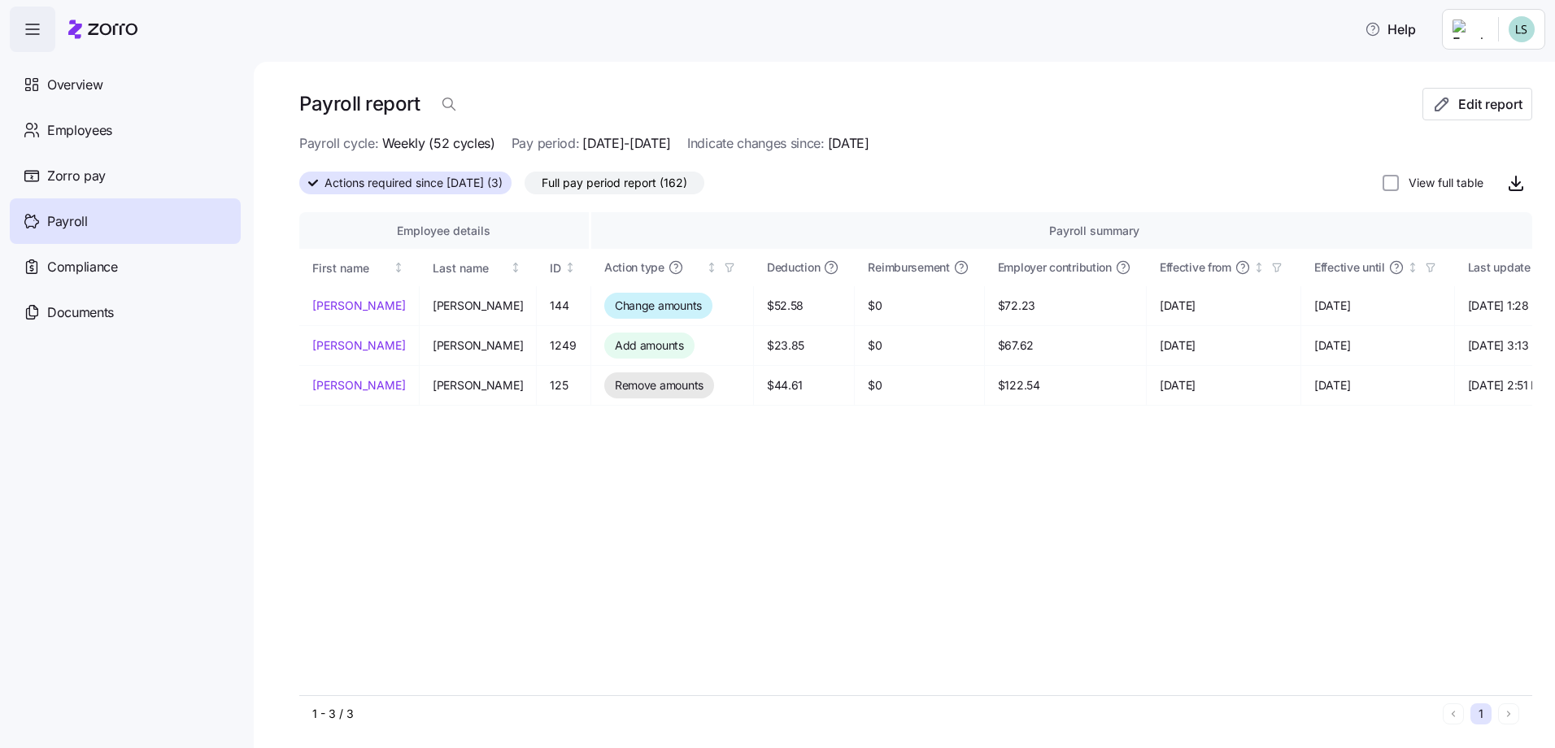
click at [498, 185] on span "Actions required since 10/01/2025 (3)" at bounding box center [414, 182] width 178 height 21
click at [299, 188] on input "Actions required since 10/01/2025 (3)" at bounding box center [299, 188] width 0 height 0
drag, startPoint x: 81, startPoint y: 221, endPoint x: 126, endPoint y: 220, distance: 45.6
click at [81, 221] on span "Payroll" at bounding box center [67, 221] width 41 height 20
click at [1506, 103] on span "Edit report" at bounding box center [1490, 104] width 64 height 20
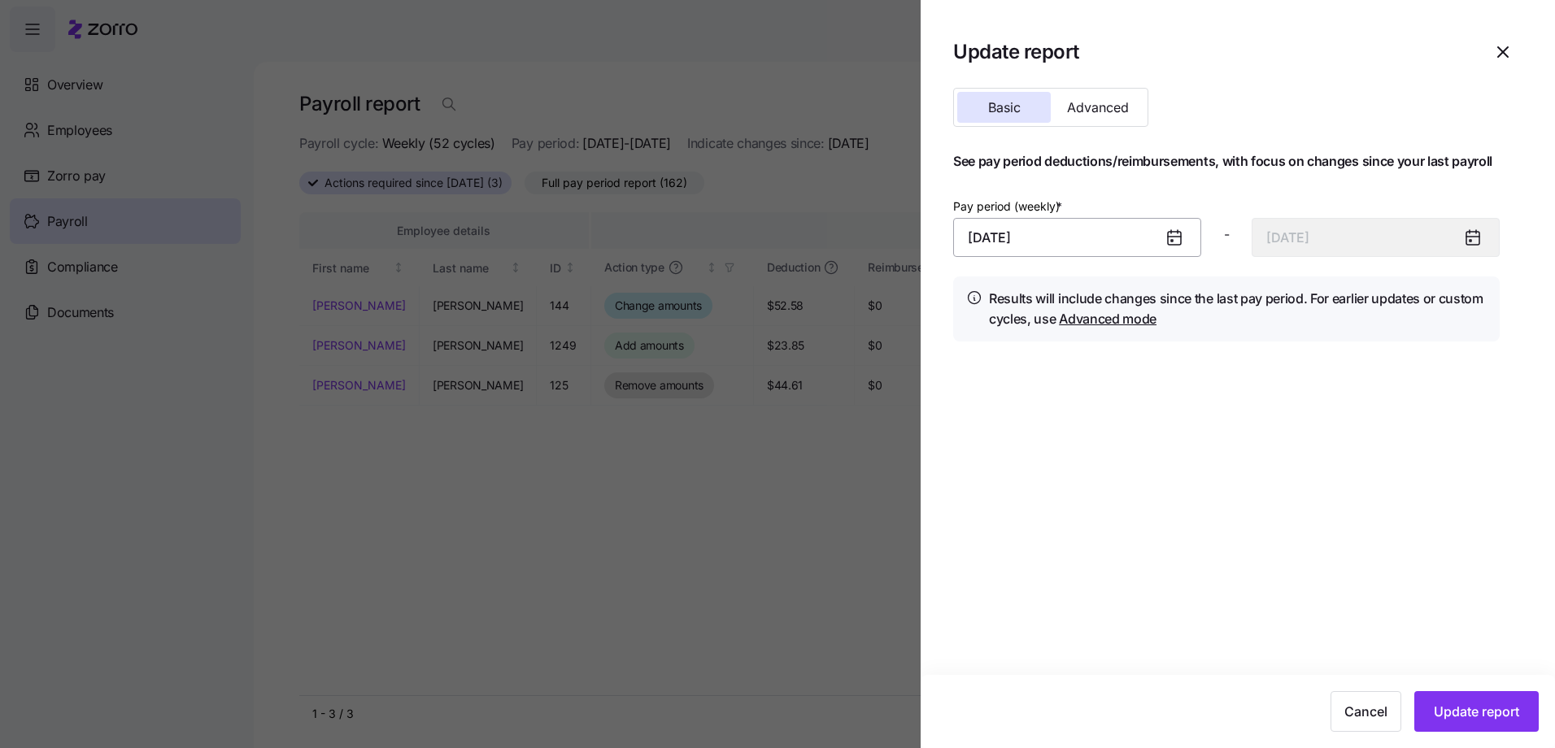
click at [1036, 237] on input "October 1, 2025" at bounding box center [1077, 237] width 248 height 39
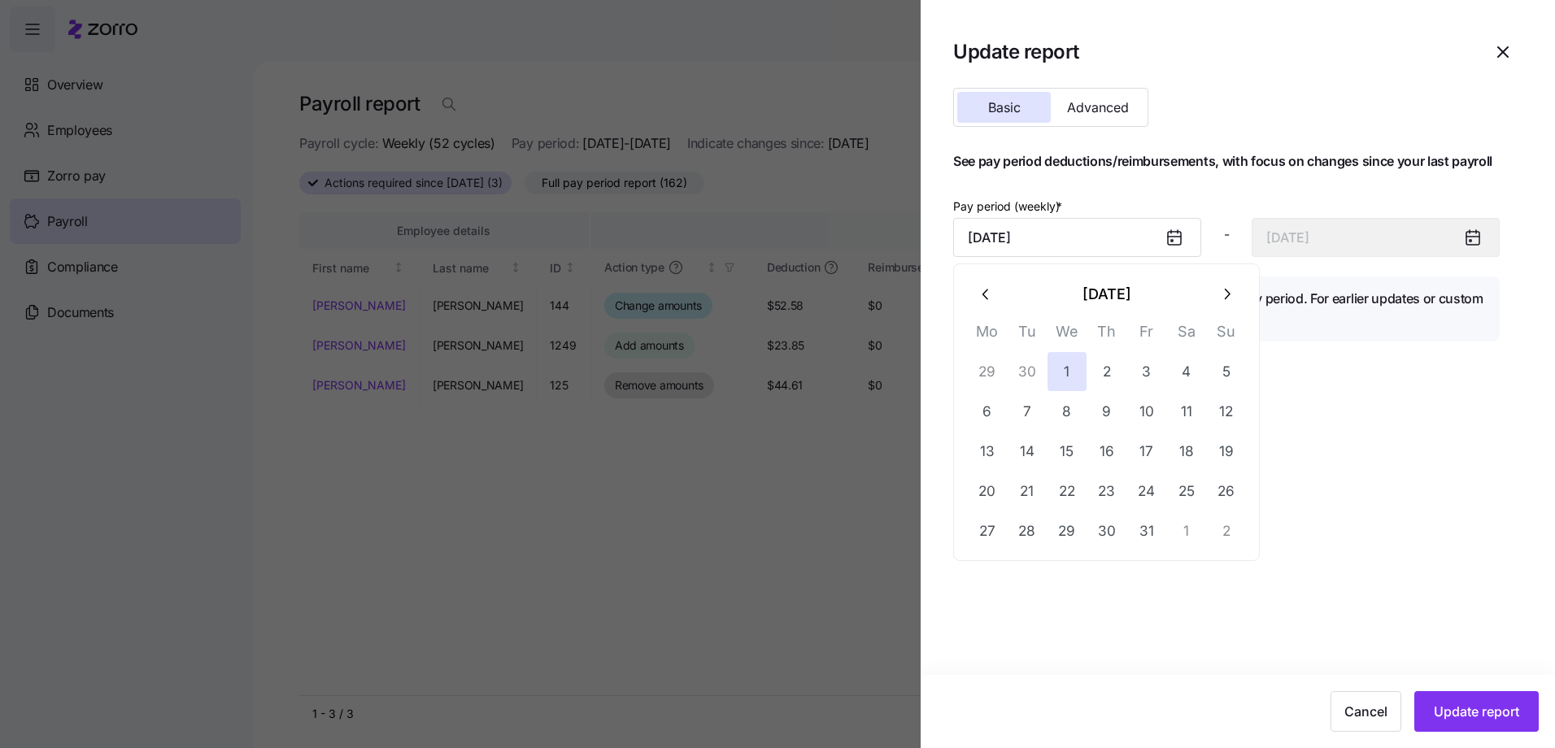
click at [998, 293] on button "button" at bounding box center [986, 293] width 39 height 39
click at [1138, 369] on button "1" at bounding box center [1146, 371] width 39 height 39
type input "August 1, 2025"
type input "August 7, 2025"
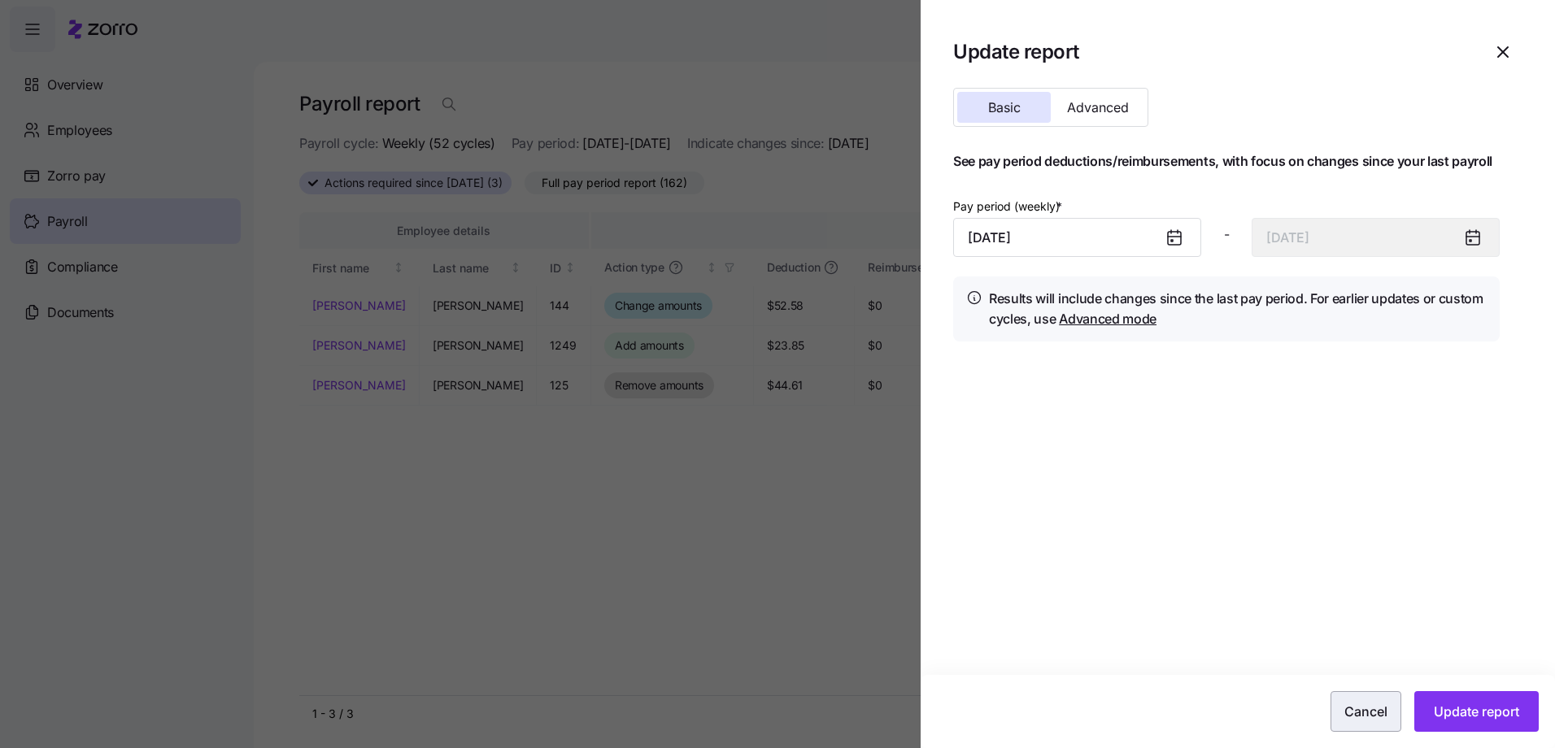
click at [1450, 708] on span "Update report" at bounding box center [1476, 712] width 85 height 20
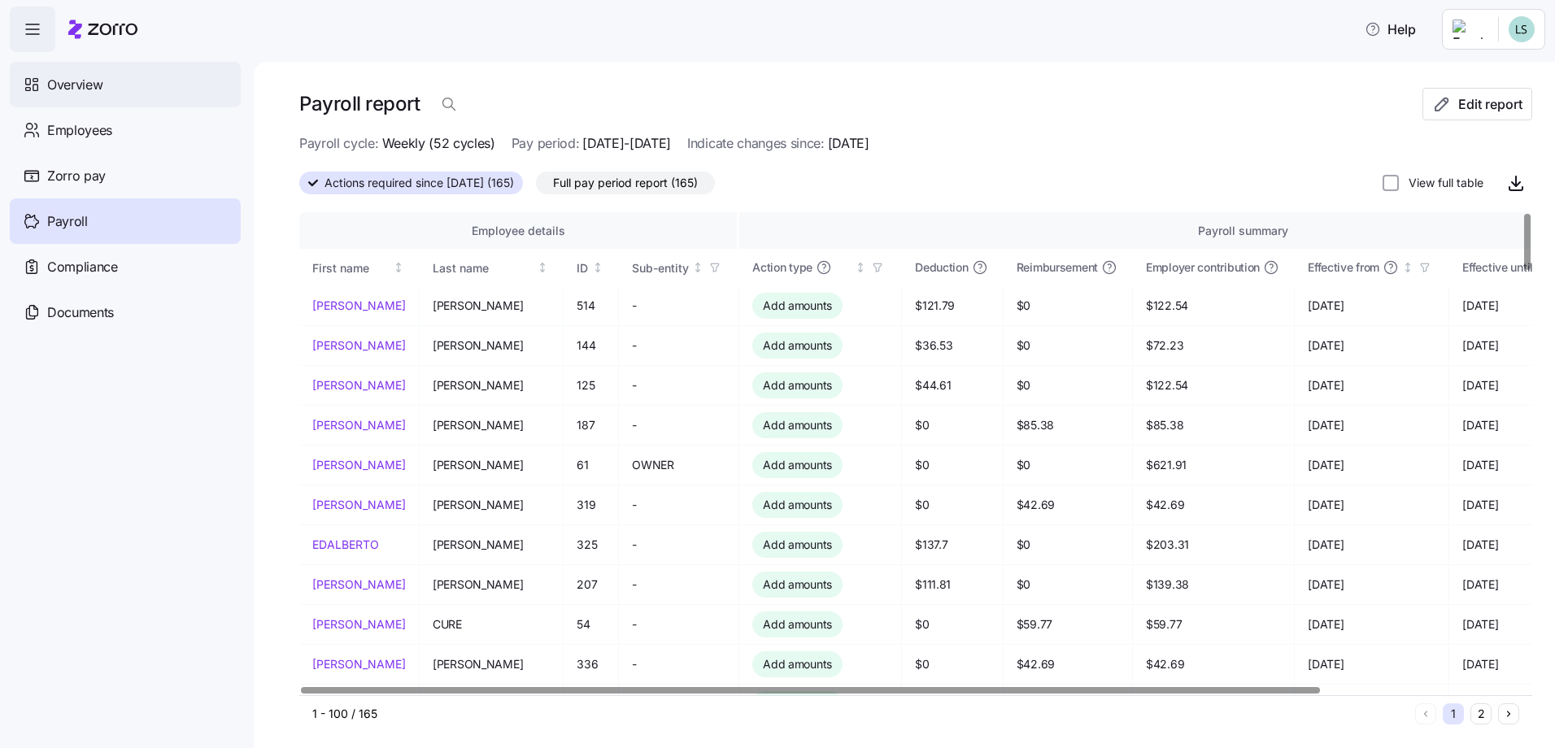
click at [63, 84] on span "Overview" at bounding box center [74, 85] width 55 height 20
